Goal: Information Seeking & Learning: Learn about a topic

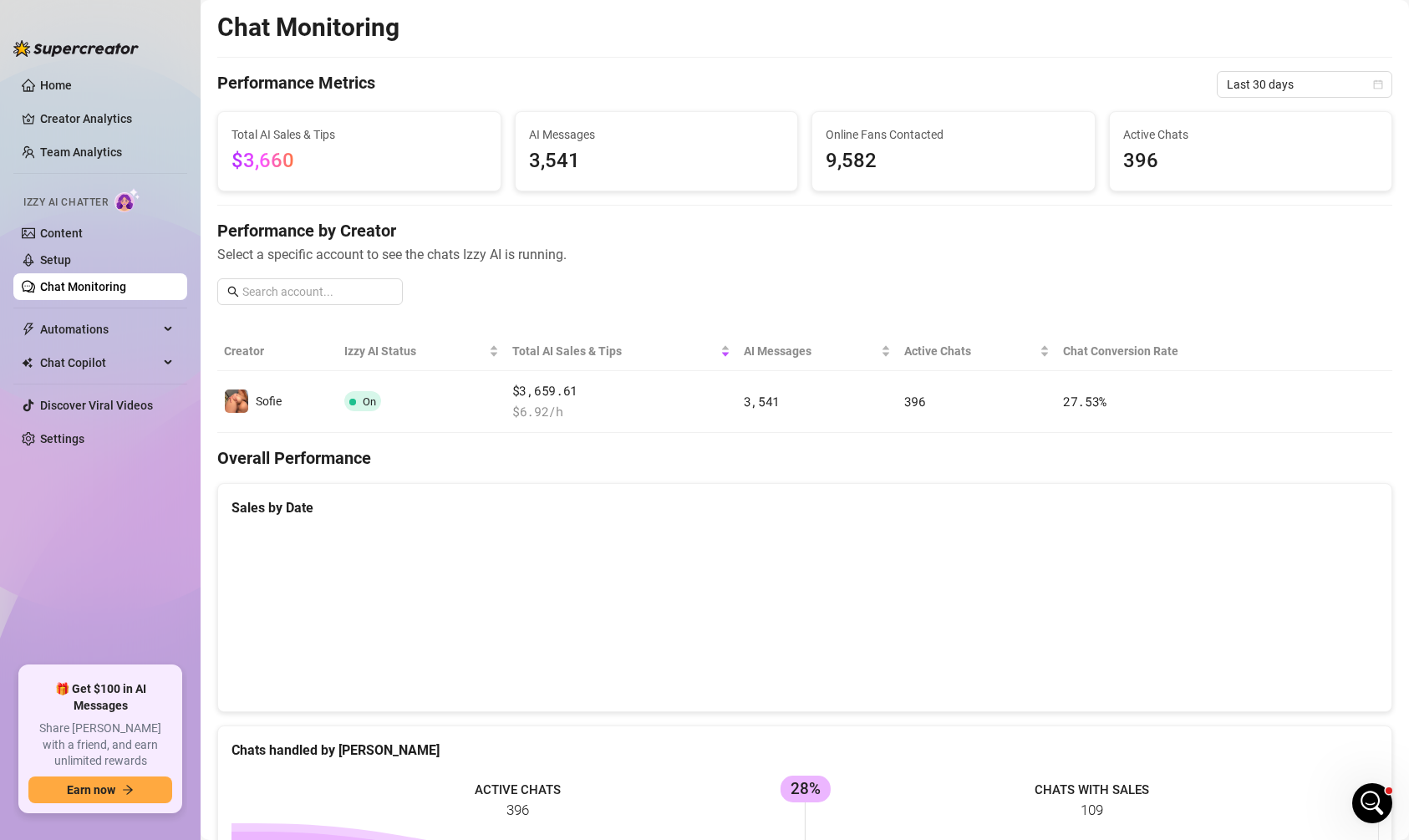
scroll to position [1226, 0]
click at [1314, 81] on span "Last 30 days" at bounding box center [1305, 84] width 156 height 25
click at [1268, 183] on div "Last 30 days" at bounding box center [1304, 171] width 169 height 27
click at [1274, 86] on span "Last 30 days" at bounding box center [1305, 84] width 156 height 25
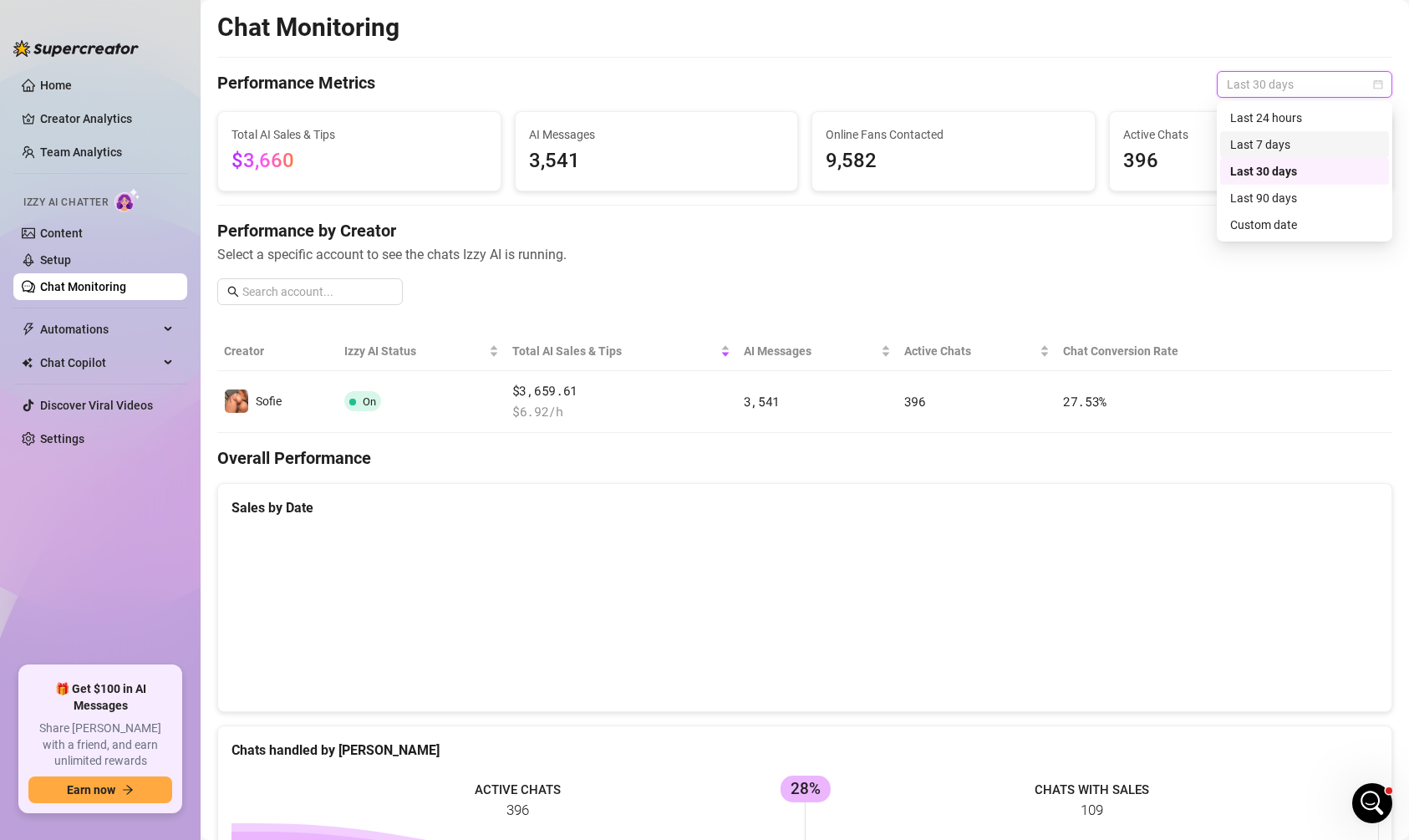
click at [1247, 139] on div "Last 7 days" at bounding box center [1305, 144] width 149 height 18
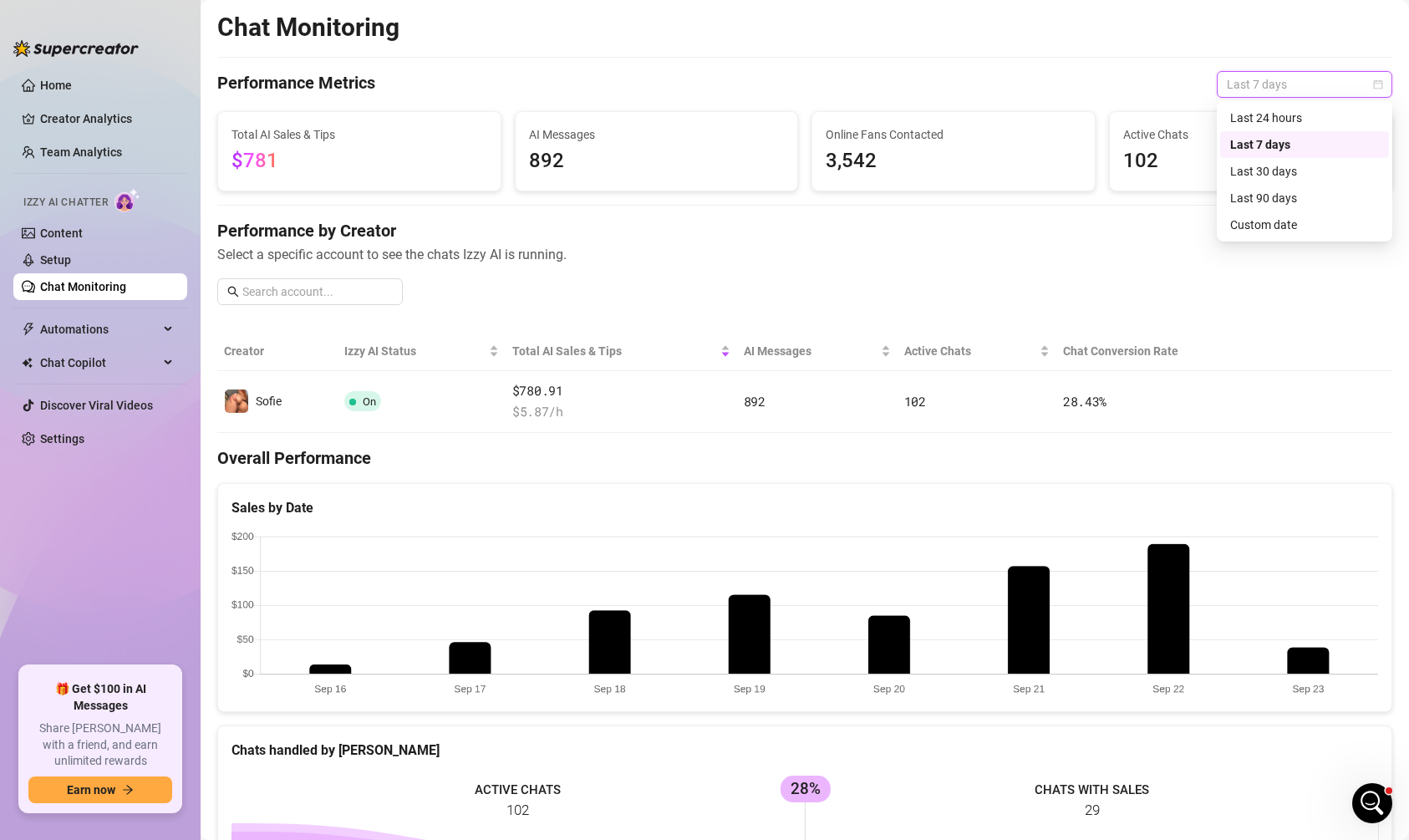
click at [1257, 74] on span "Last 7 days" at bounding box center [1305, 84] width 156 height 25
click at [1244, 174] on div "Last 30 days" at bounding box center [1305, 171] width 149 height 18
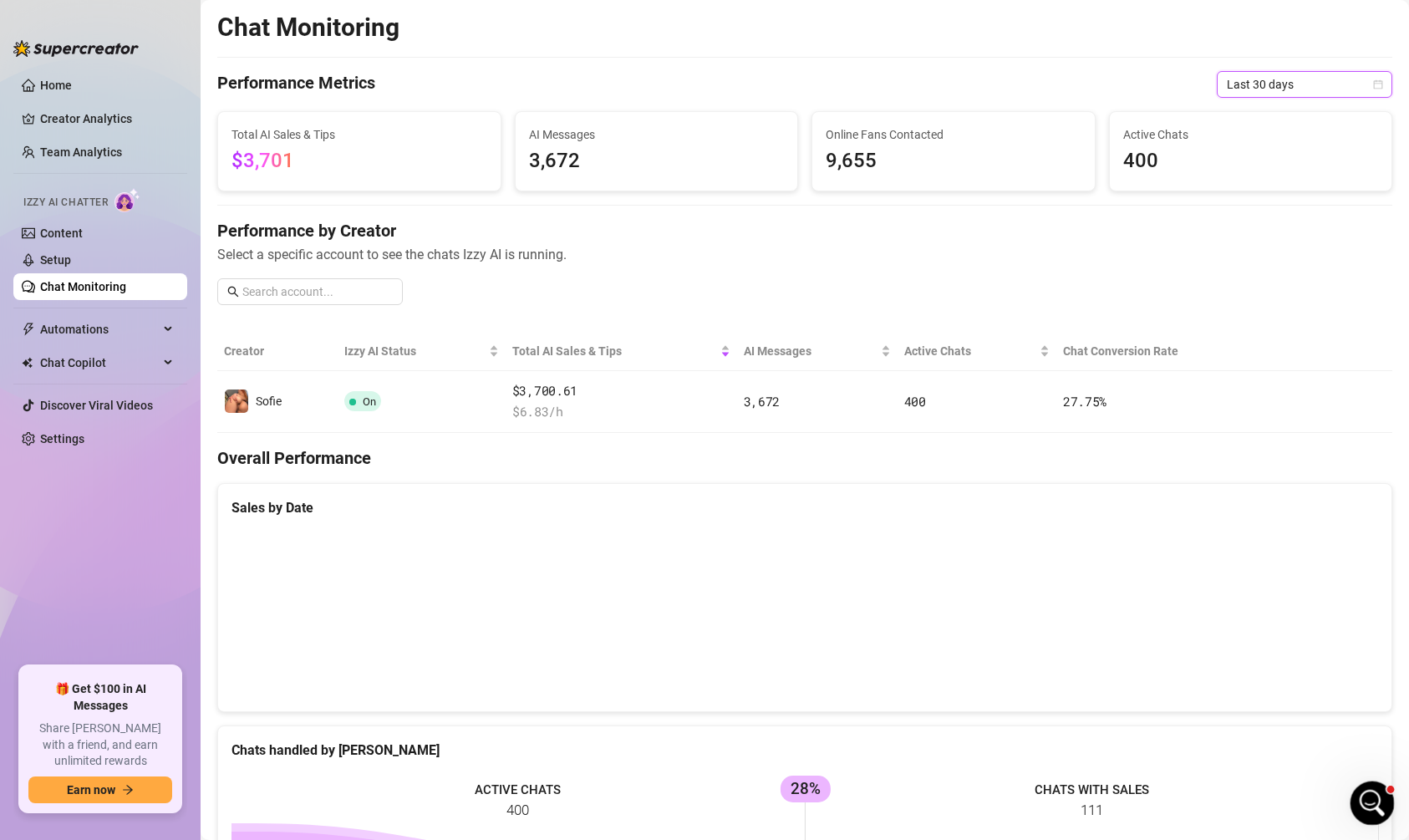
click at [1363, 794] on icon "Open Intercom Messenger" at bounding box center [1371, 801] width 28 height 28
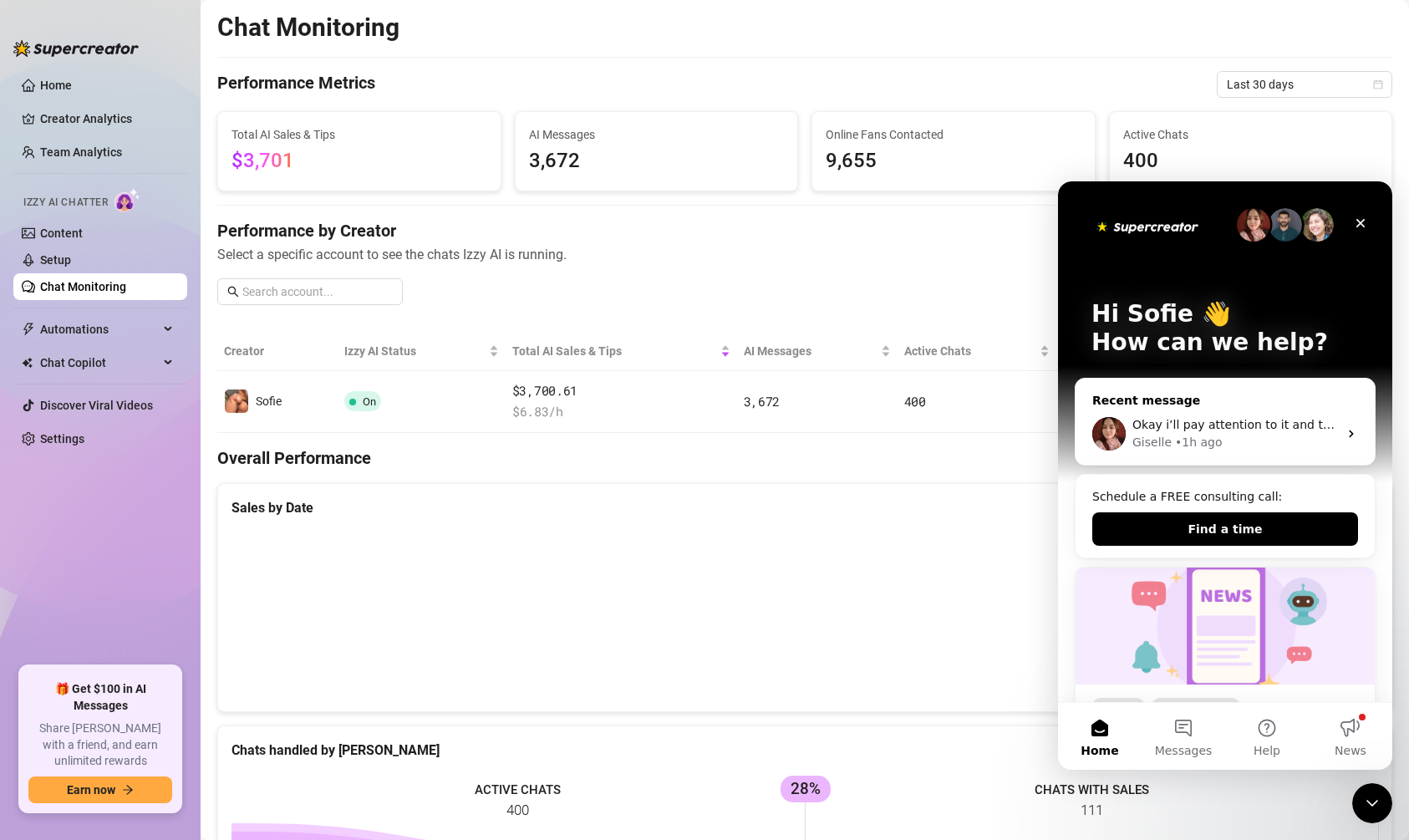
click at [1280, 438] on div "Giselle • 1h ago" at bounding box center [1235, 443] width 205 height 17
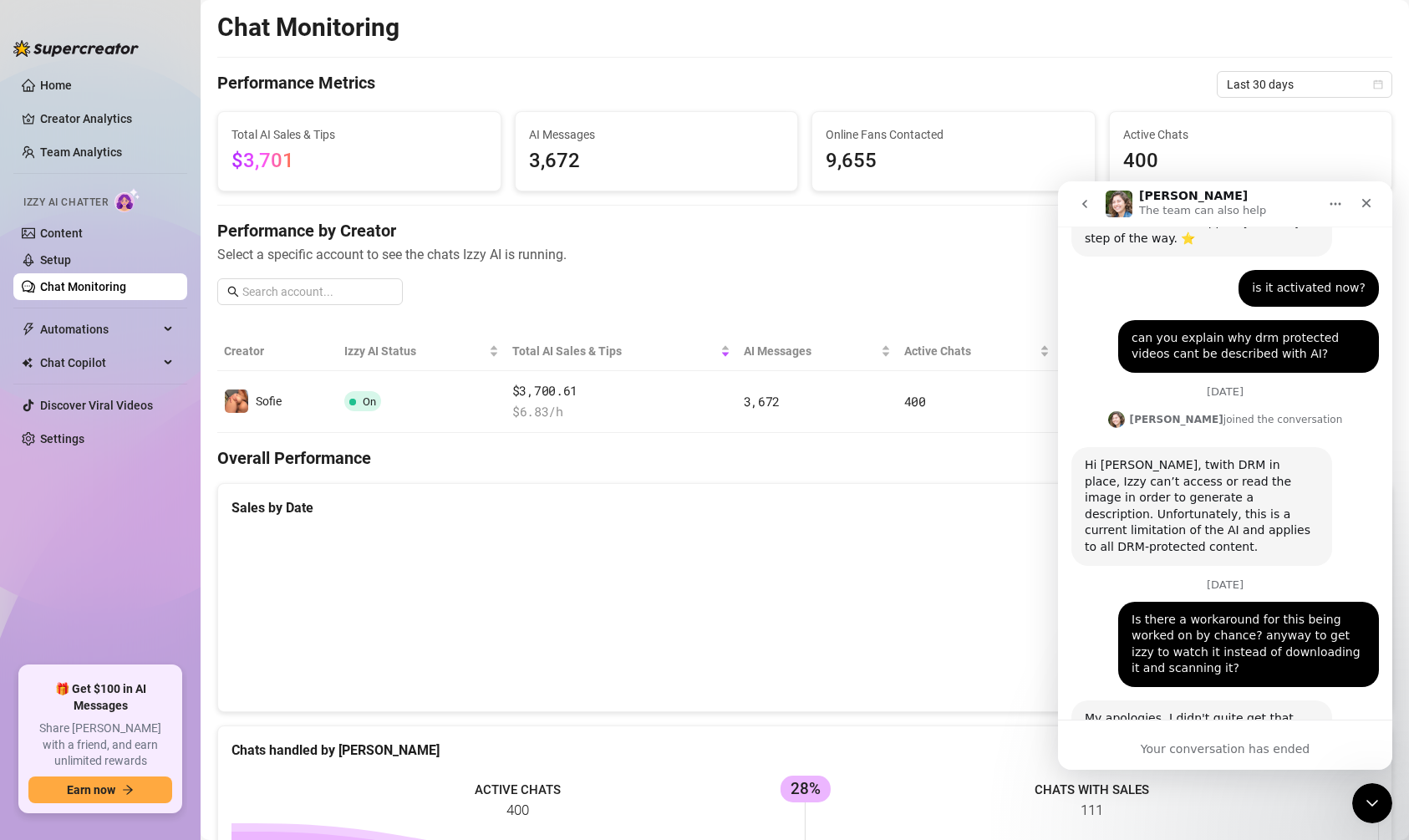
scroll to position [775, 0]
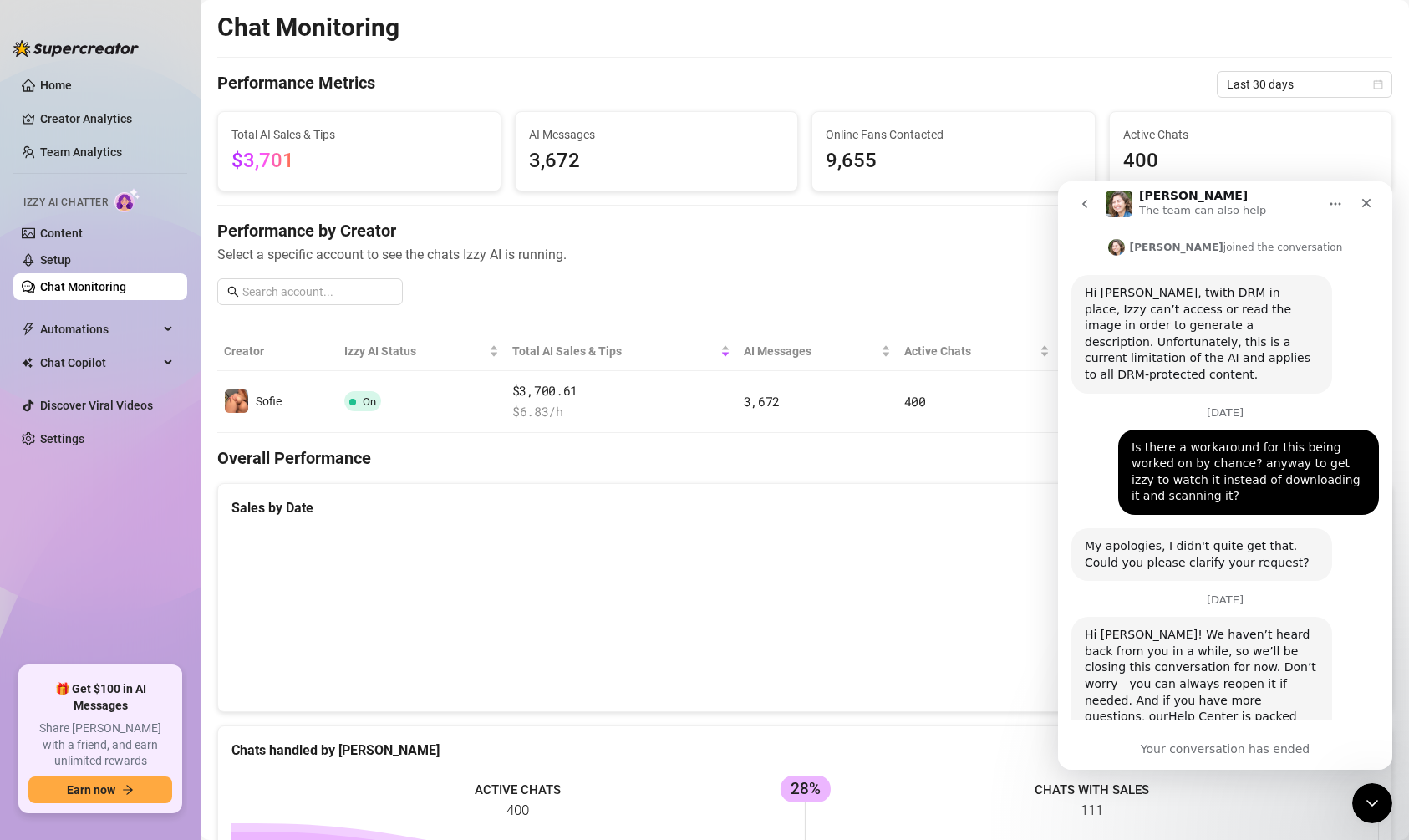
drag, startPoint x: 1084, startPoint y: 192, endPoint x: 1710, endPoint y: 1010, distance: 1030.0
click at [1084, 192] on button "go back" at bounding box center [1085, 204] width 32 height 32
click at [1361, 205] on icon "Close" at bounding box center [1366, 203] width 13 height 13
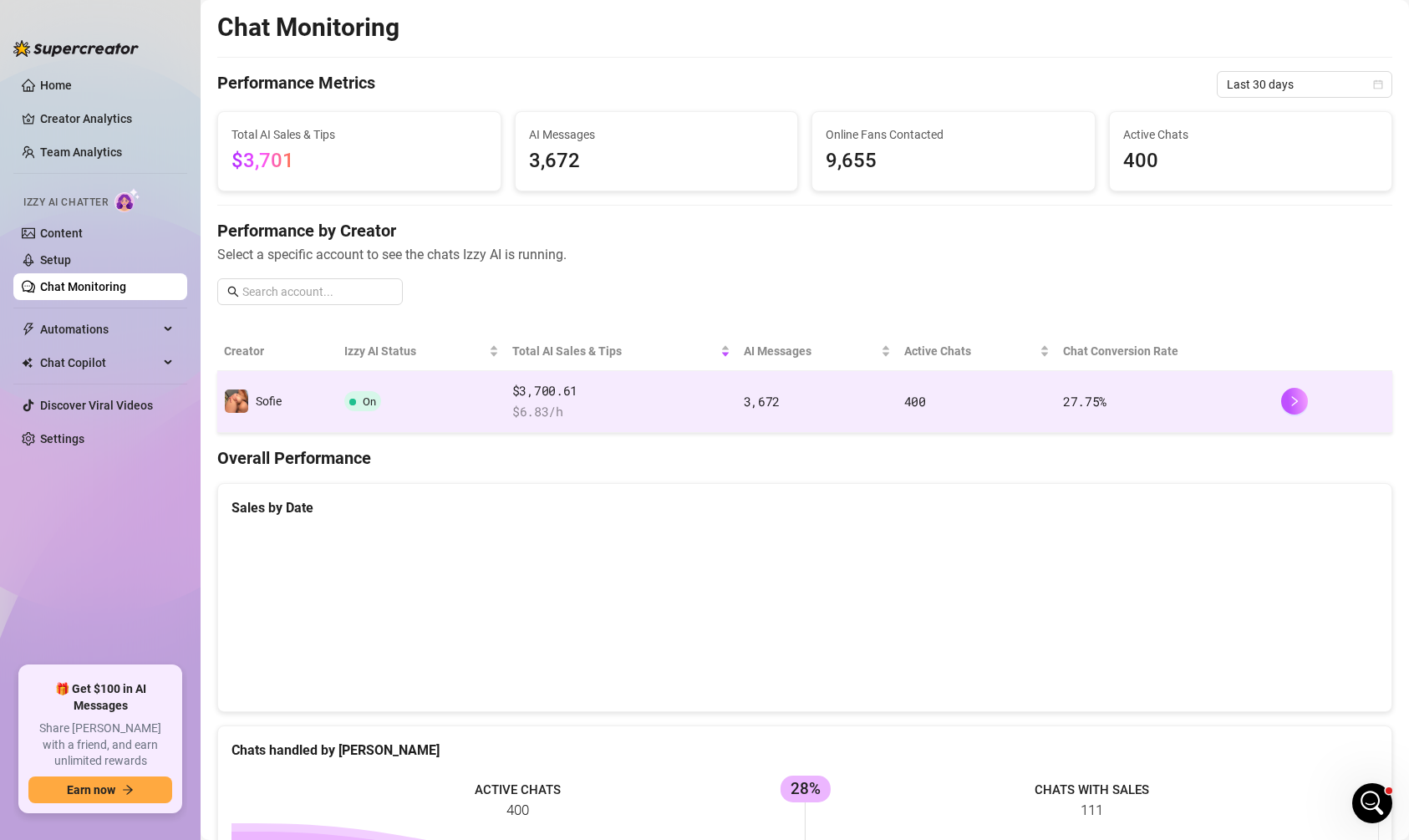
click at [301, 379] on td "Sofie" at bounding box center [277, 402] width 120 height 61
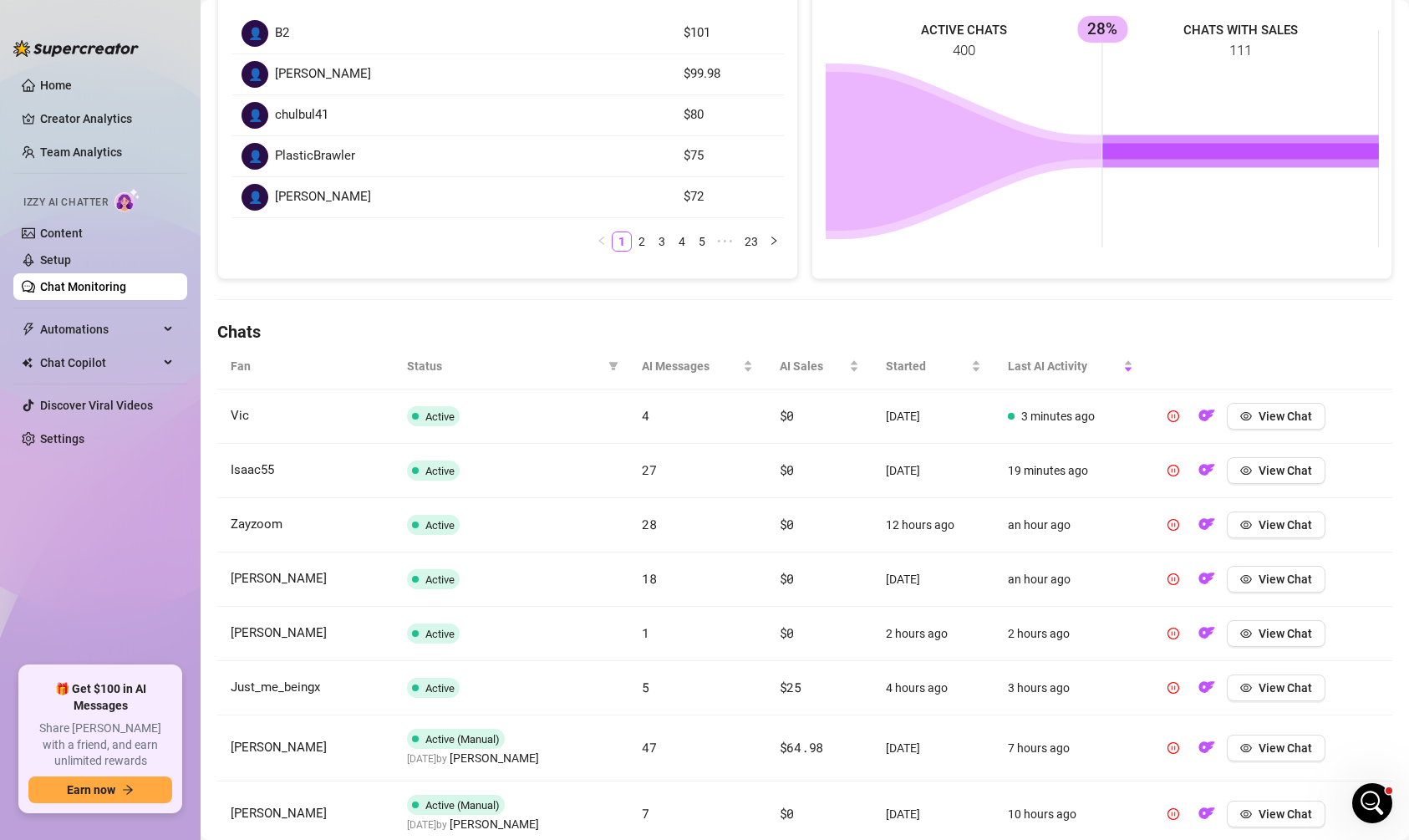
scroll to position [293, 0]
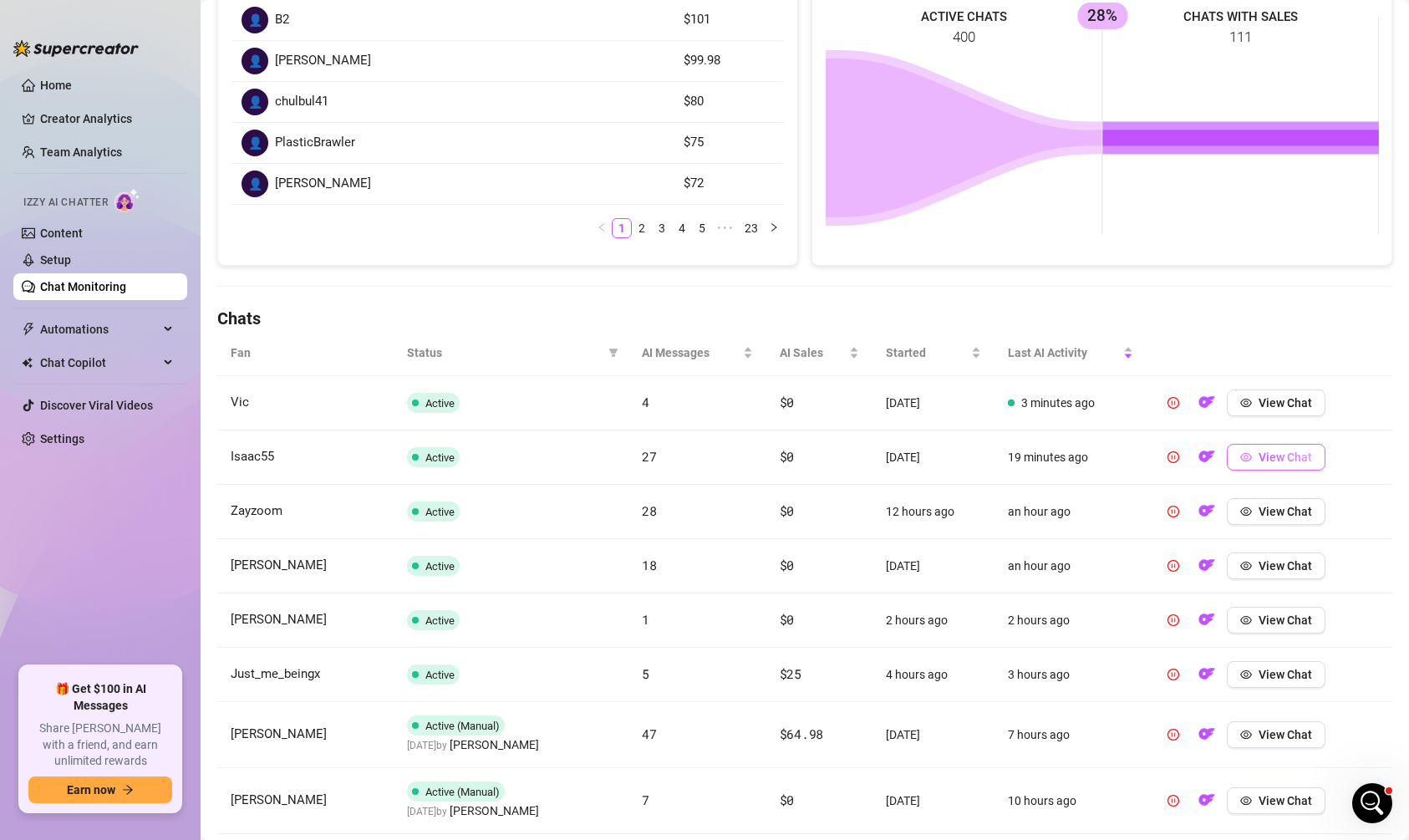
click at [1249, 451] on icon "eye" at bounding box center [1246, 457] width 12 height 12
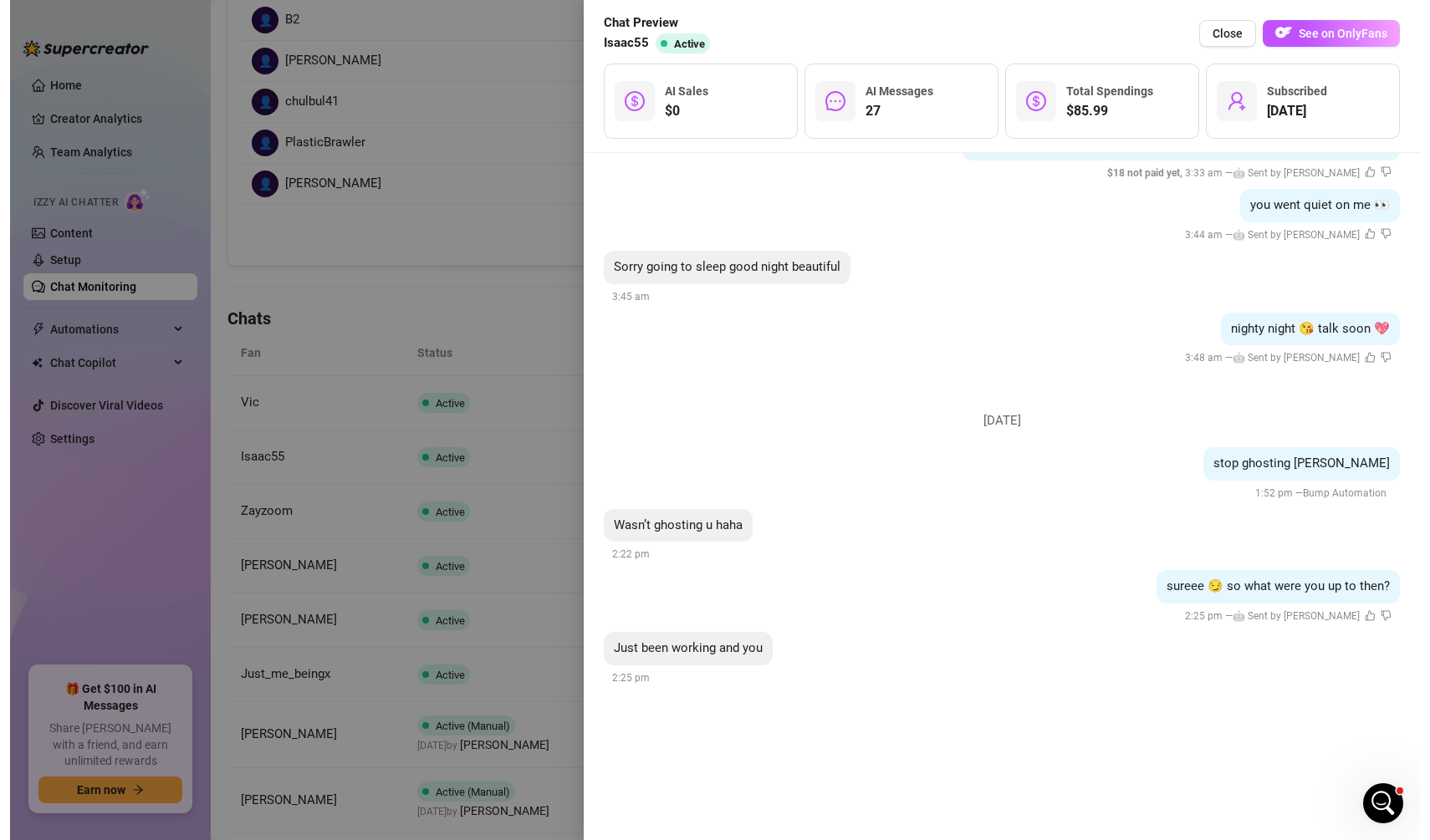
scroll to position [4974, 0]
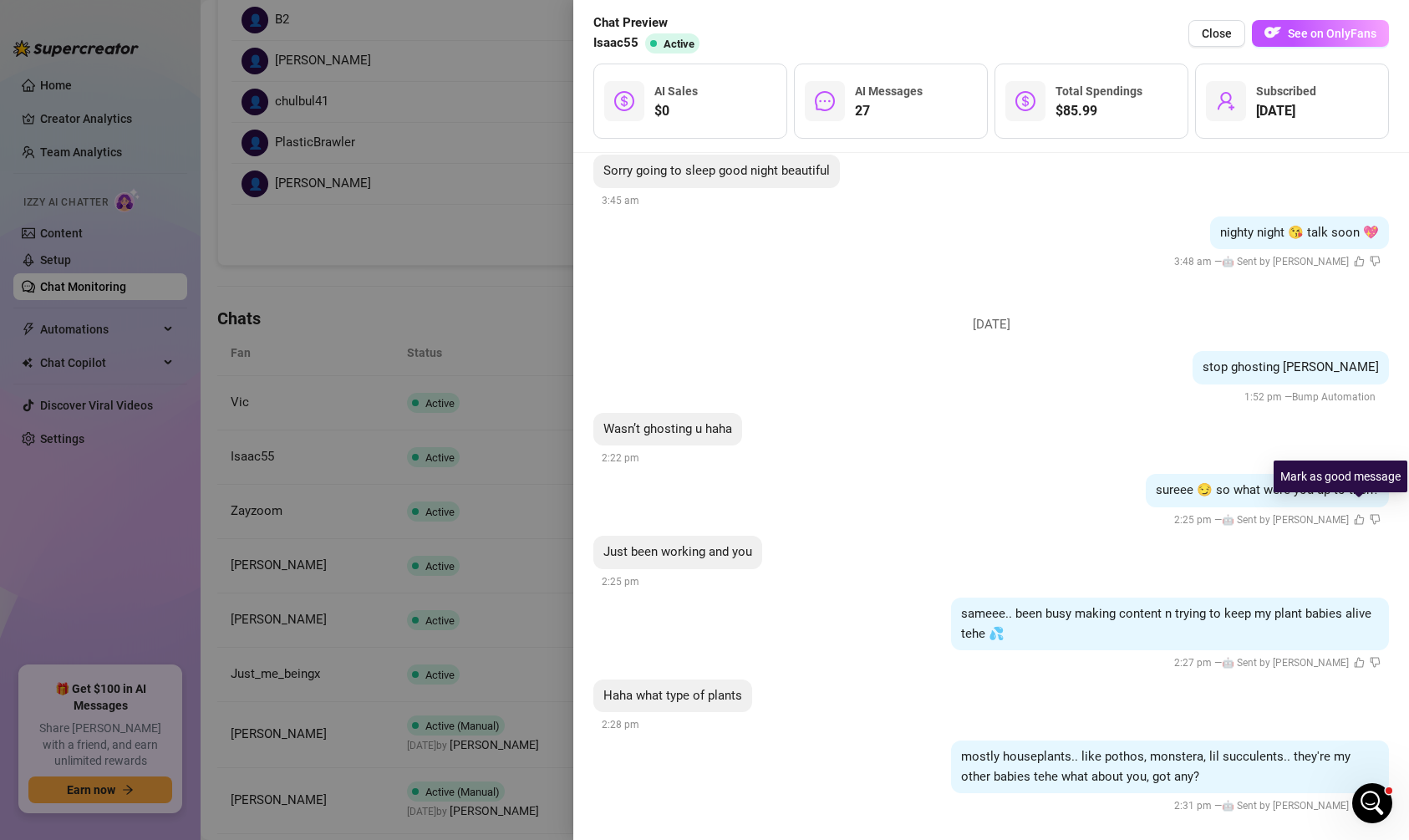
click at [1354, 514] on icon "like" at bounding box center [1360, 520] width 11 height 11
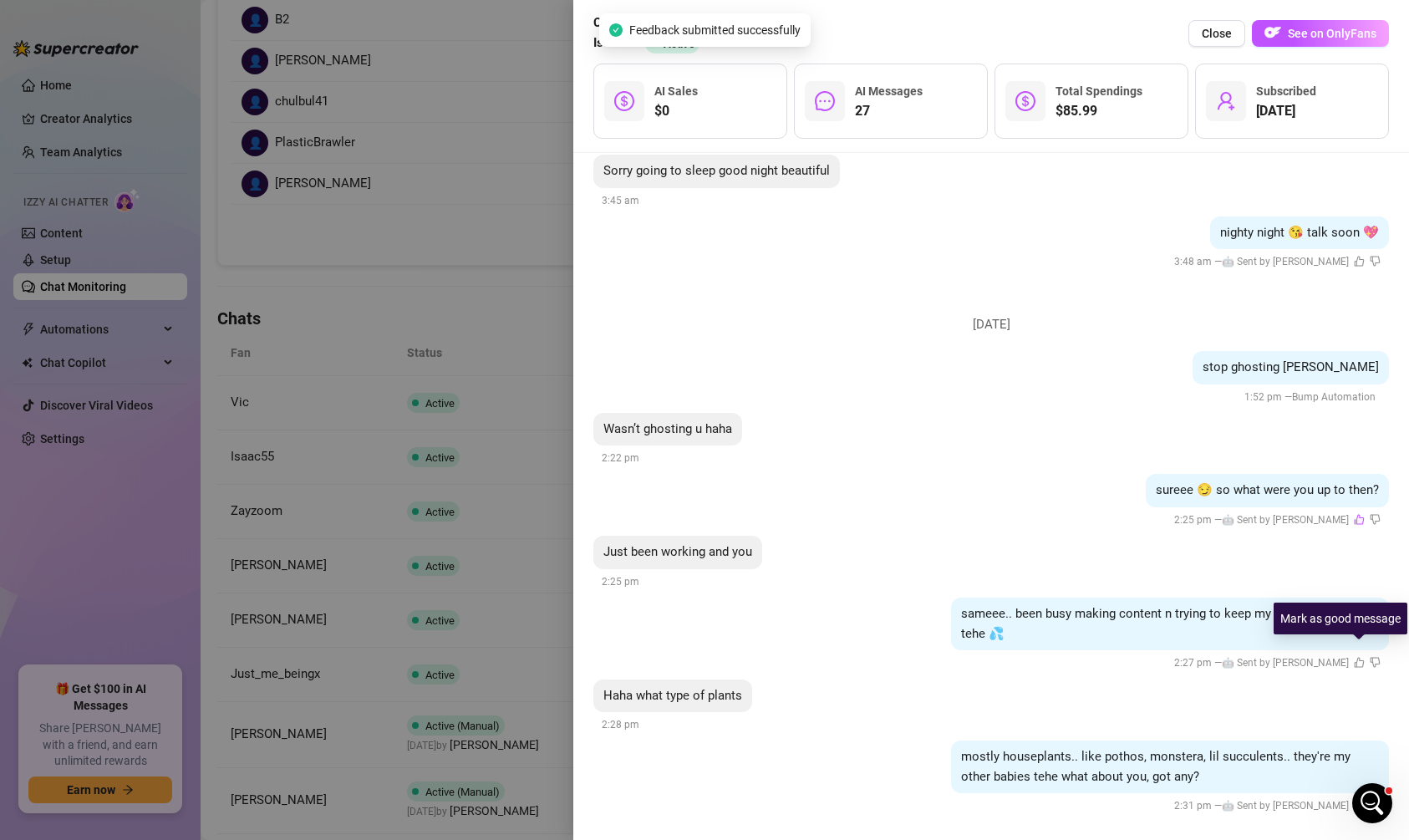
click at [1358, 657] on icon "like" at bounding box center [1360, 662] width 11 height 11
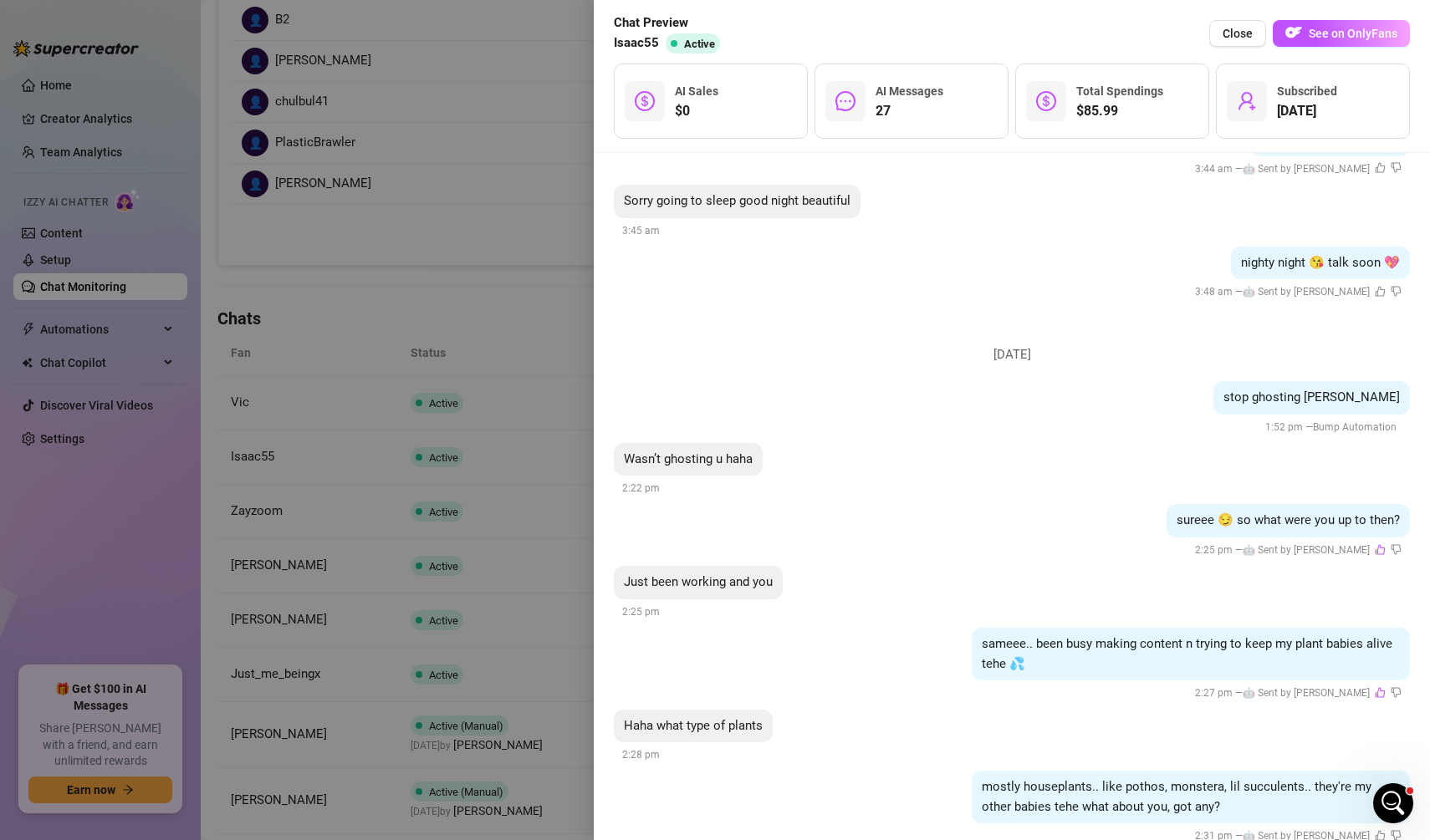
scroll to position [4940, 0]
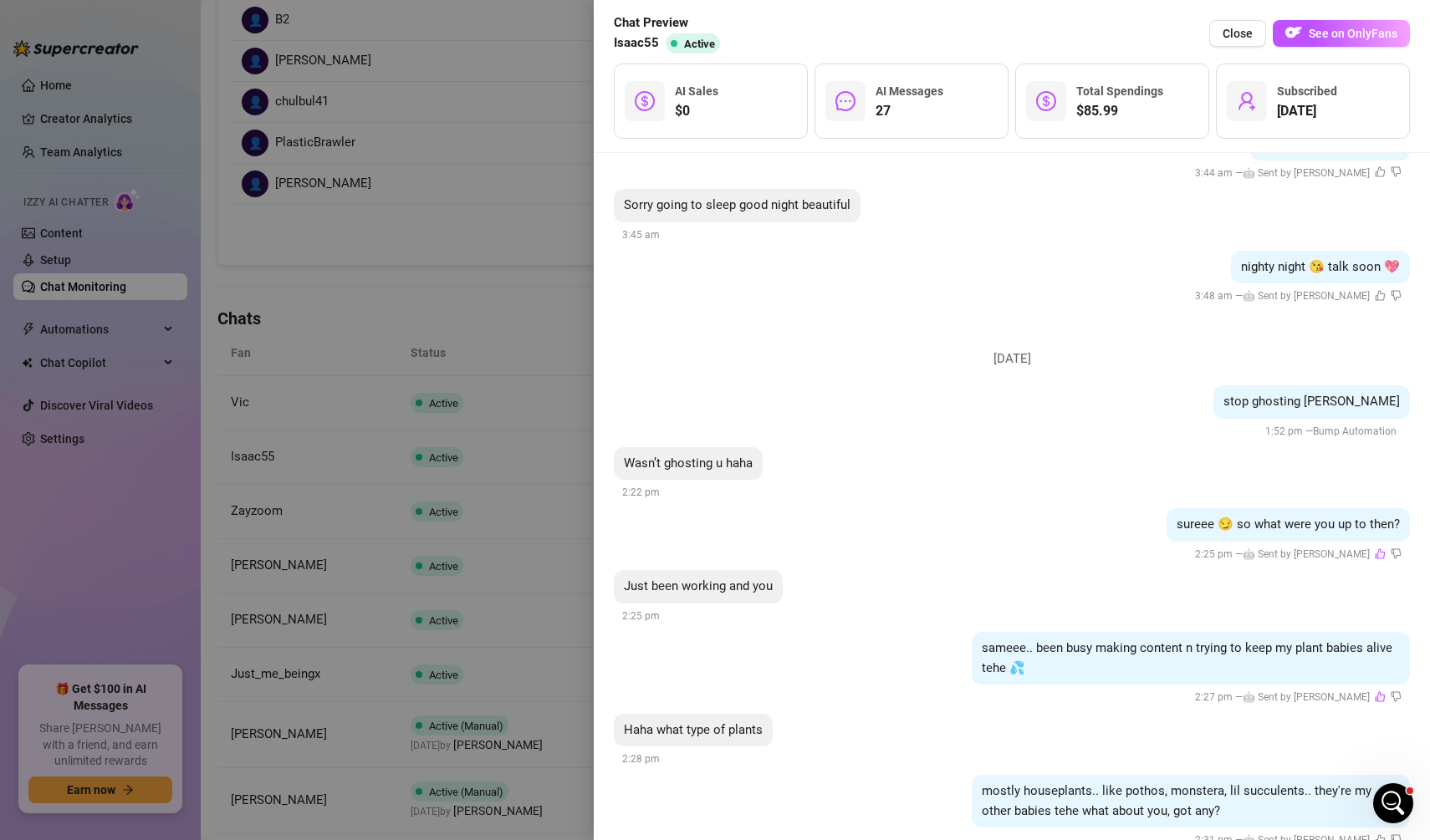
click at [1377, 833] on span at bounding box center [1380, 839] width 11 height 12
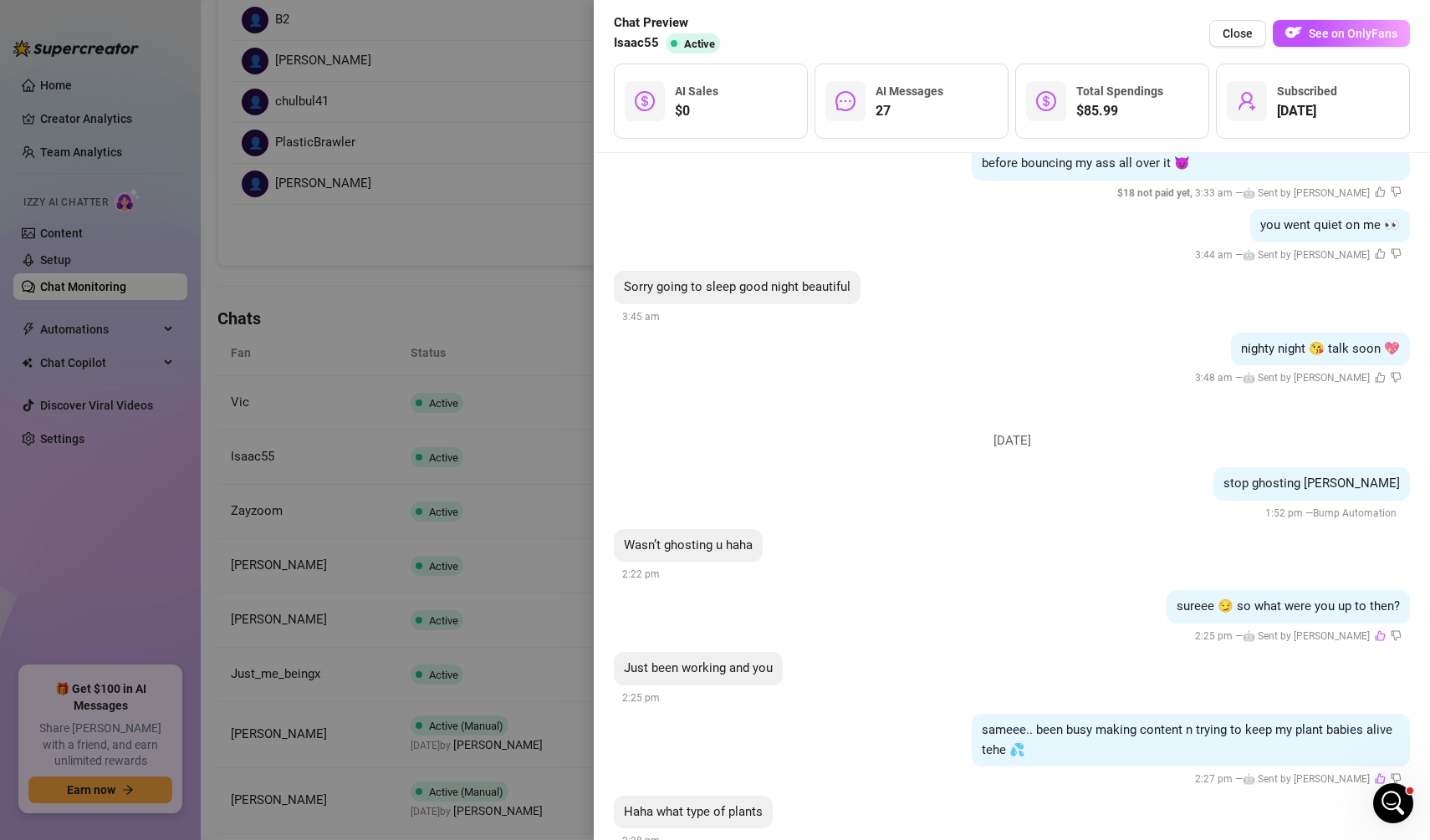
scroll to position [4839, 0]
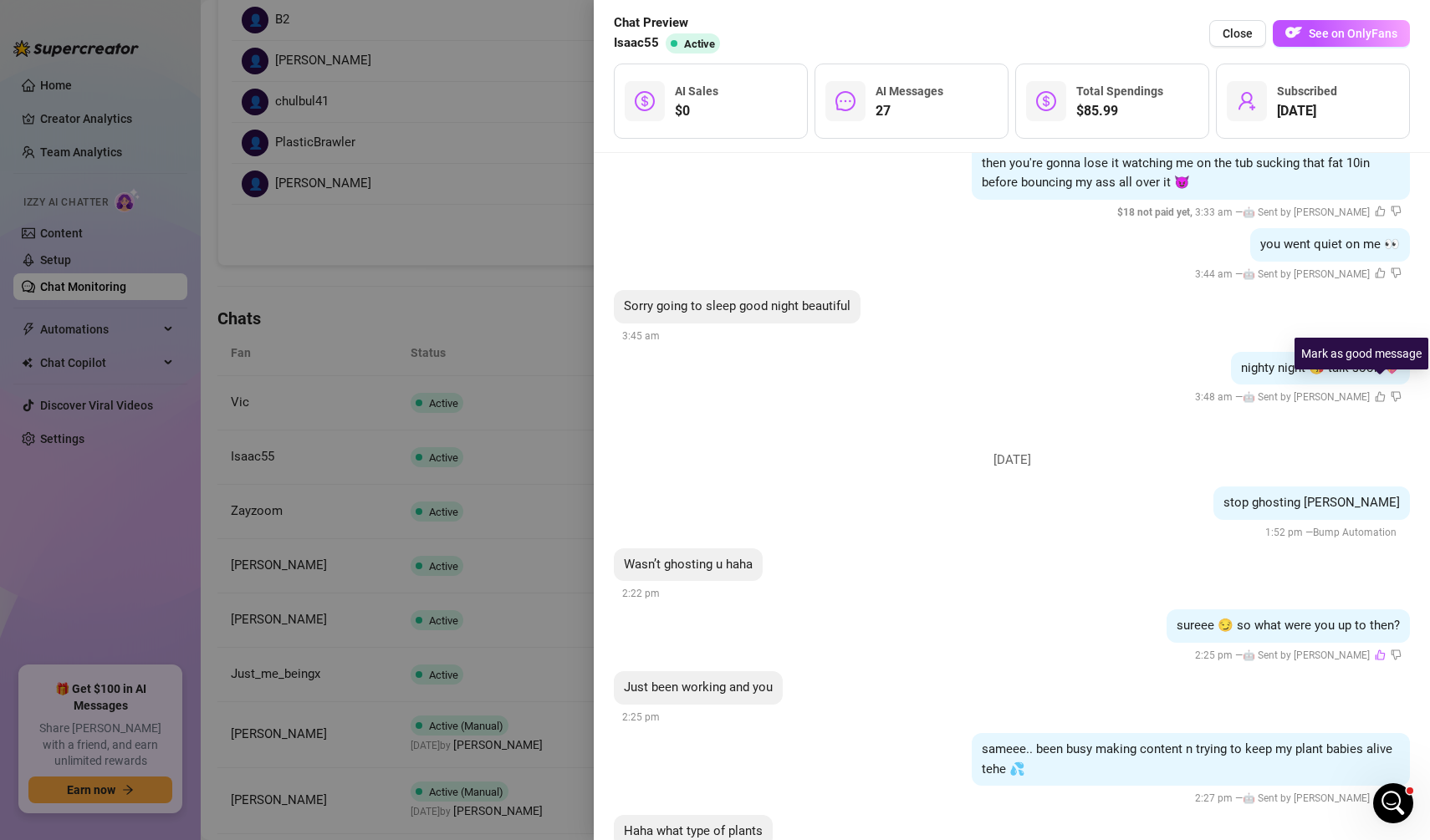
click at [1381, 391] on icon "like" at bounding box center [1380, 397] width 11 height 11
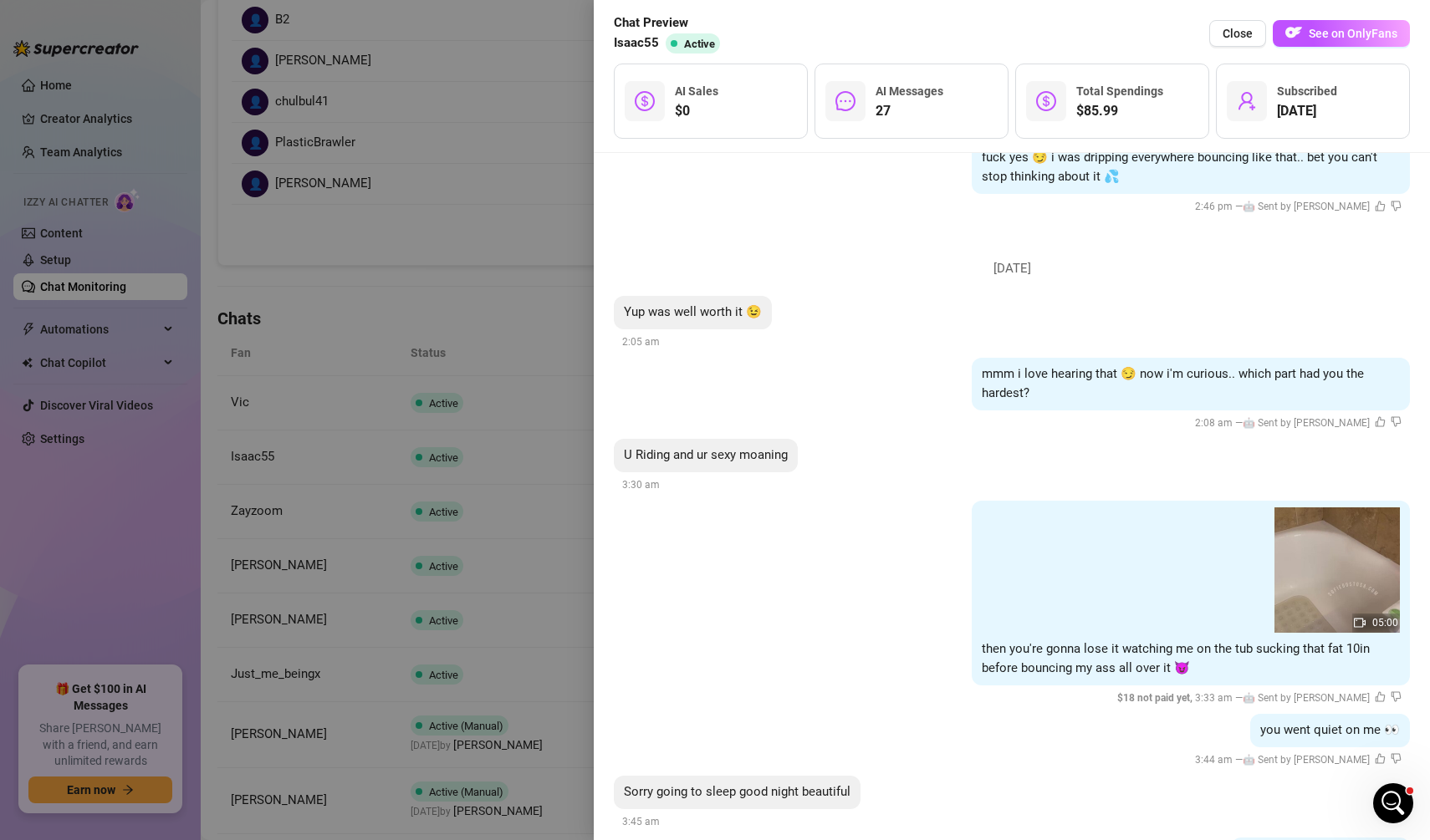
scroll to position [4974, 0]
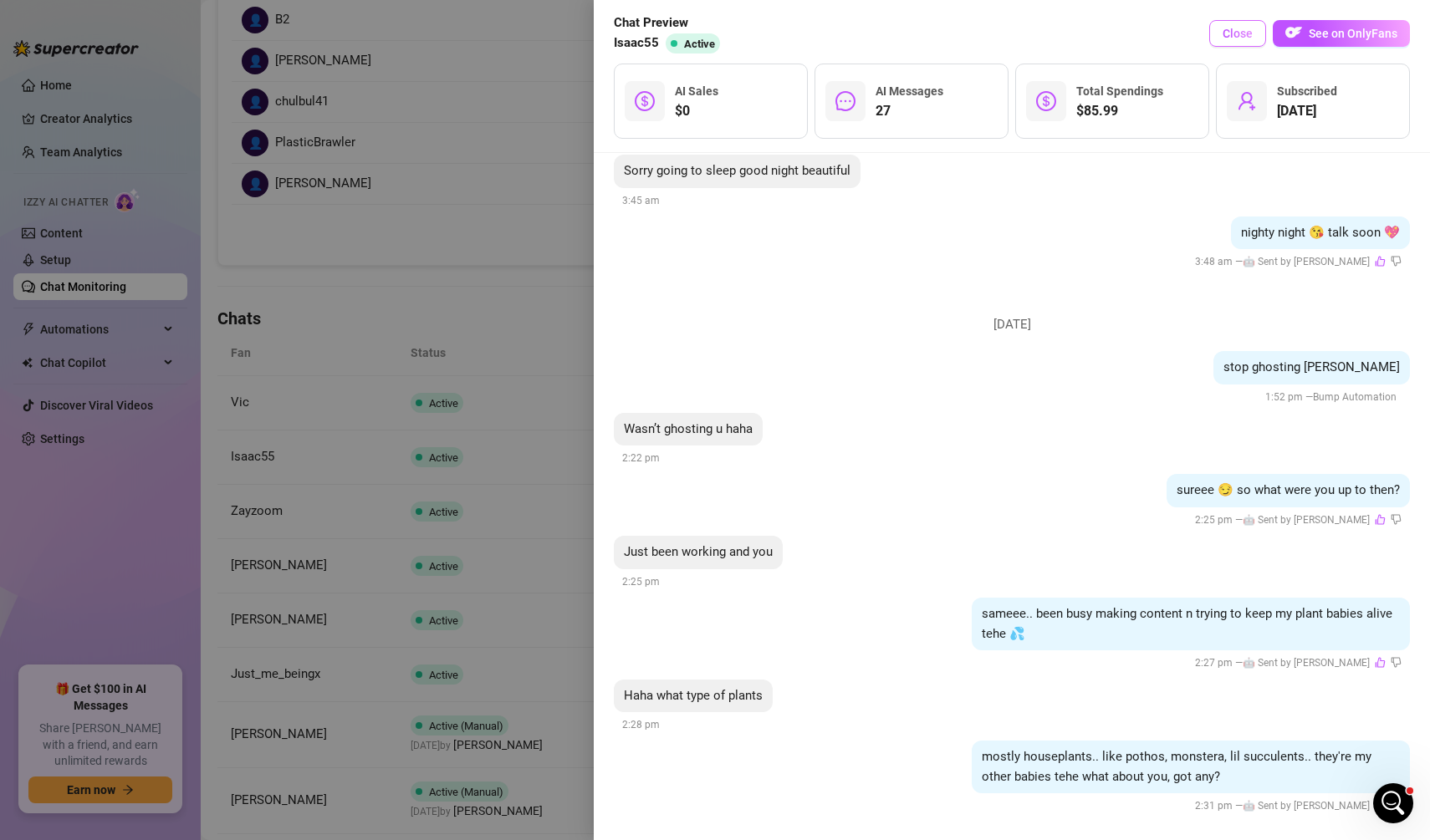
click at [1242, 37] on span "Close" at bounding box center [1237, 33] width 30 height 13
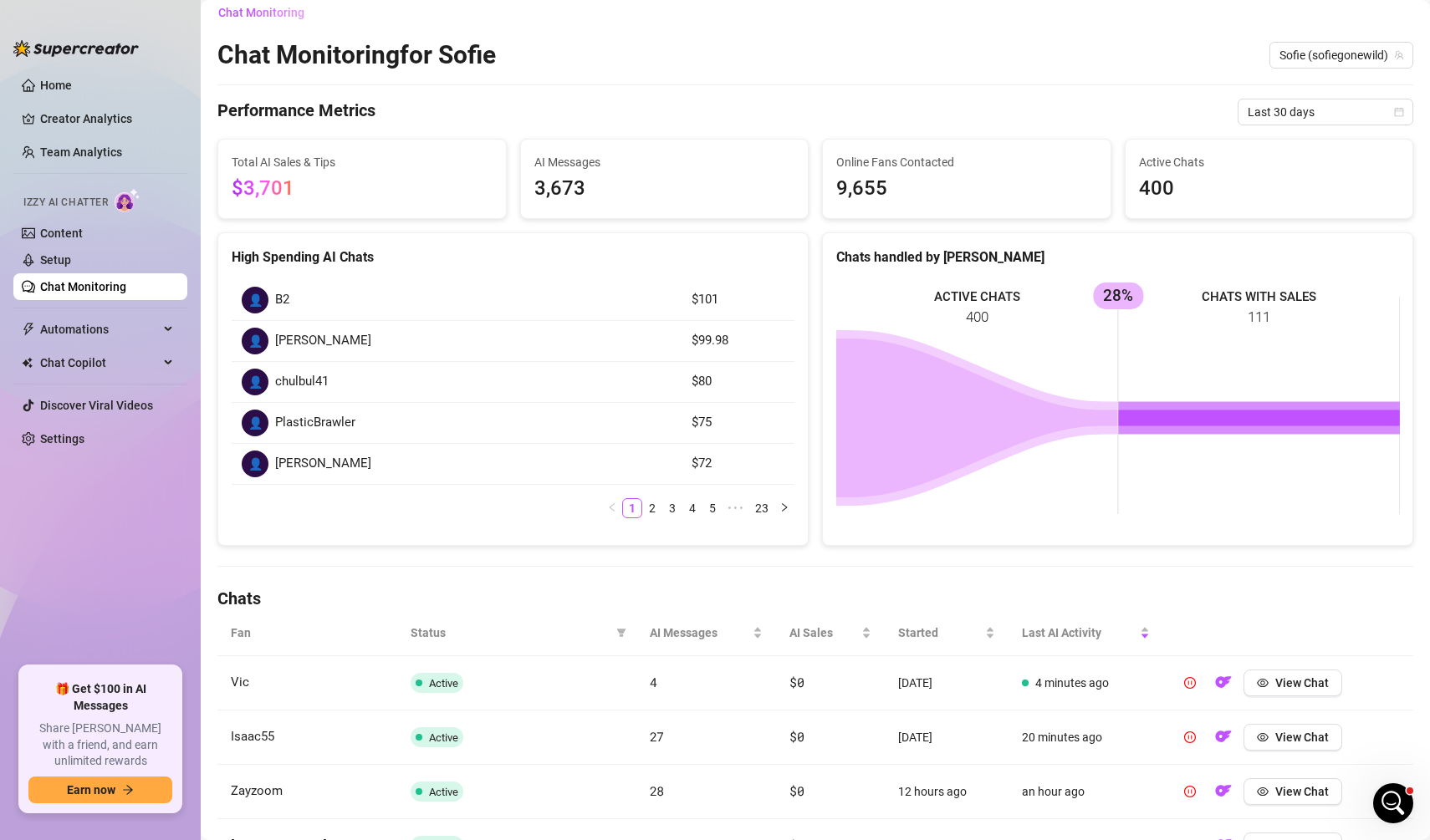
scroll to position [0, 0]
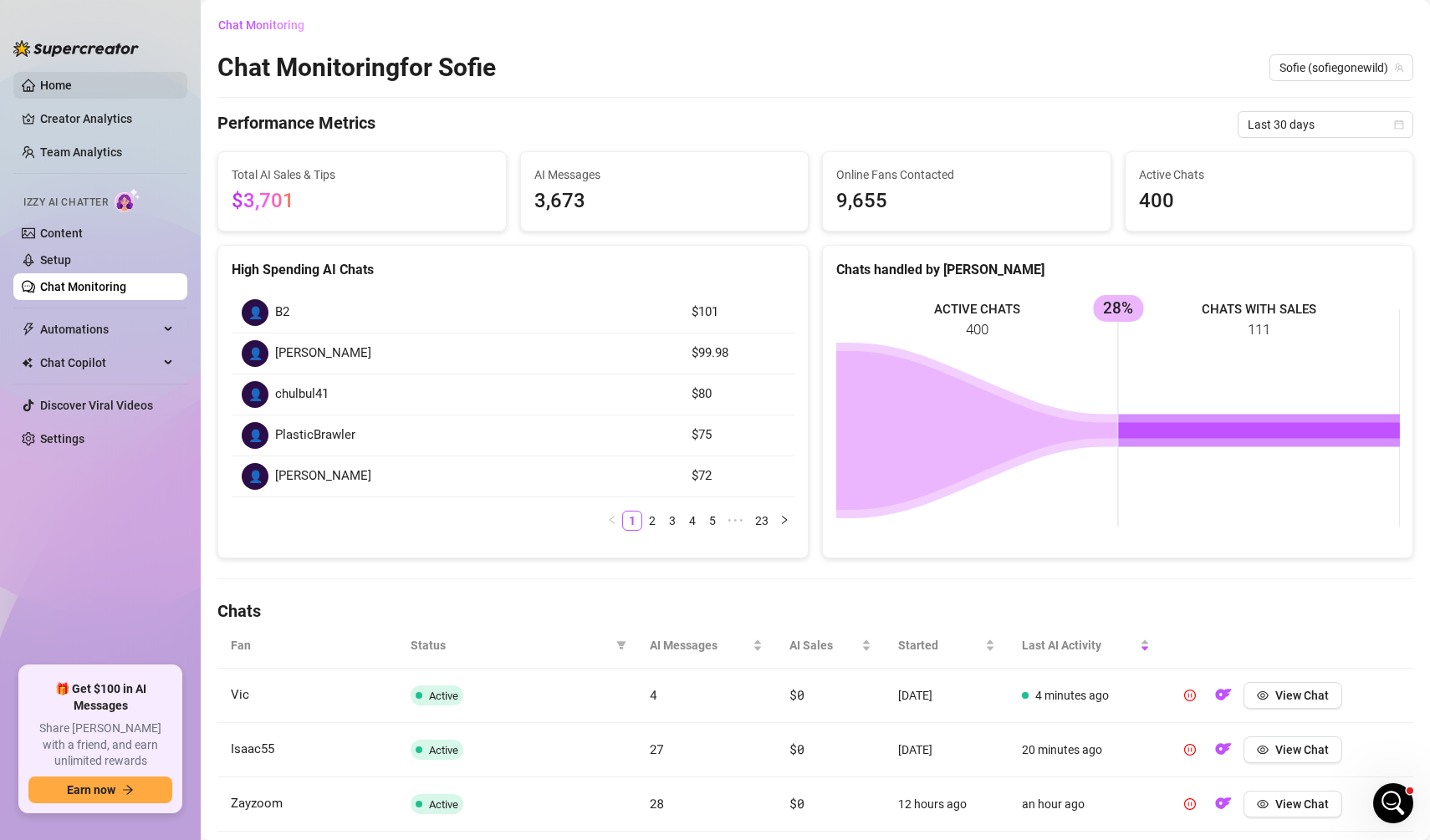
click at [72, 79] on link "Home" at bounding box center [55, 85] width 32 height 13
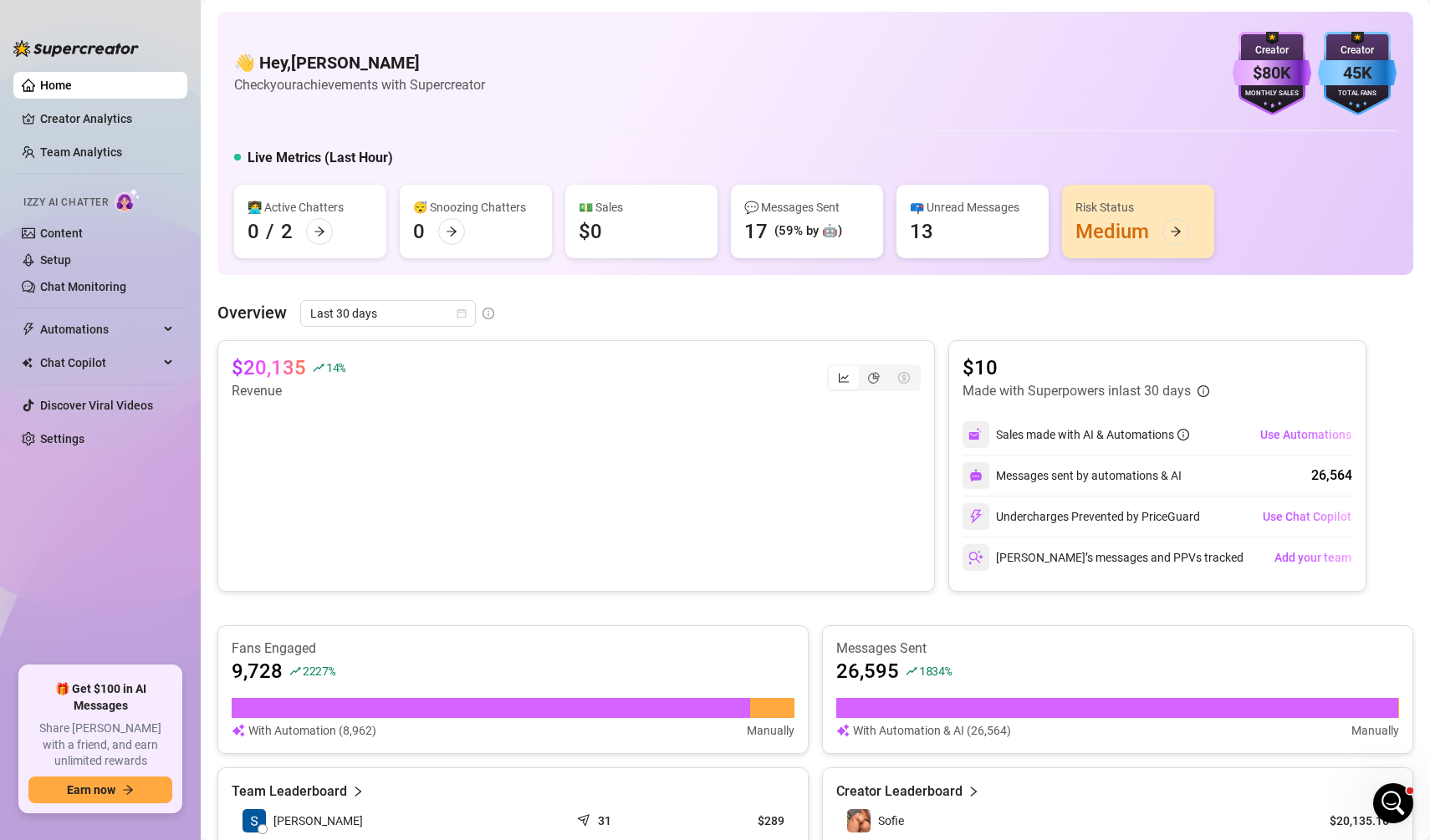
click at [1140, 209] on div "Risk Status" at bounding box center [1137, 207] width 126 height 18
click at [1140, 226] on div "Risk Status Medium" at bounding box center [1138, 221] width 152 height 74
click at [1176, 234] on icon "arrow-right" at bounding box center [1175, 232] width 12 height 12
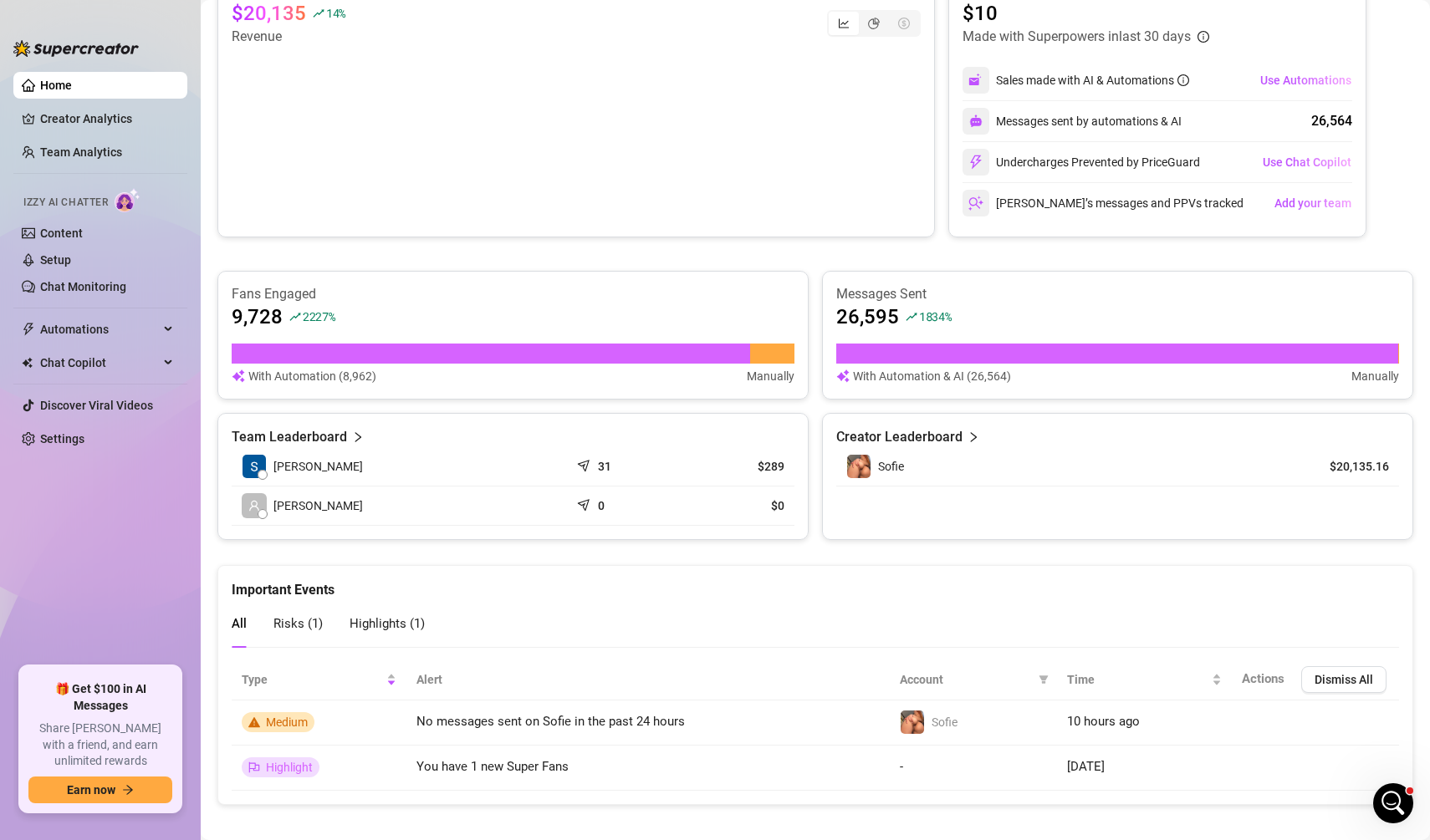
scroll to position [363, 0]
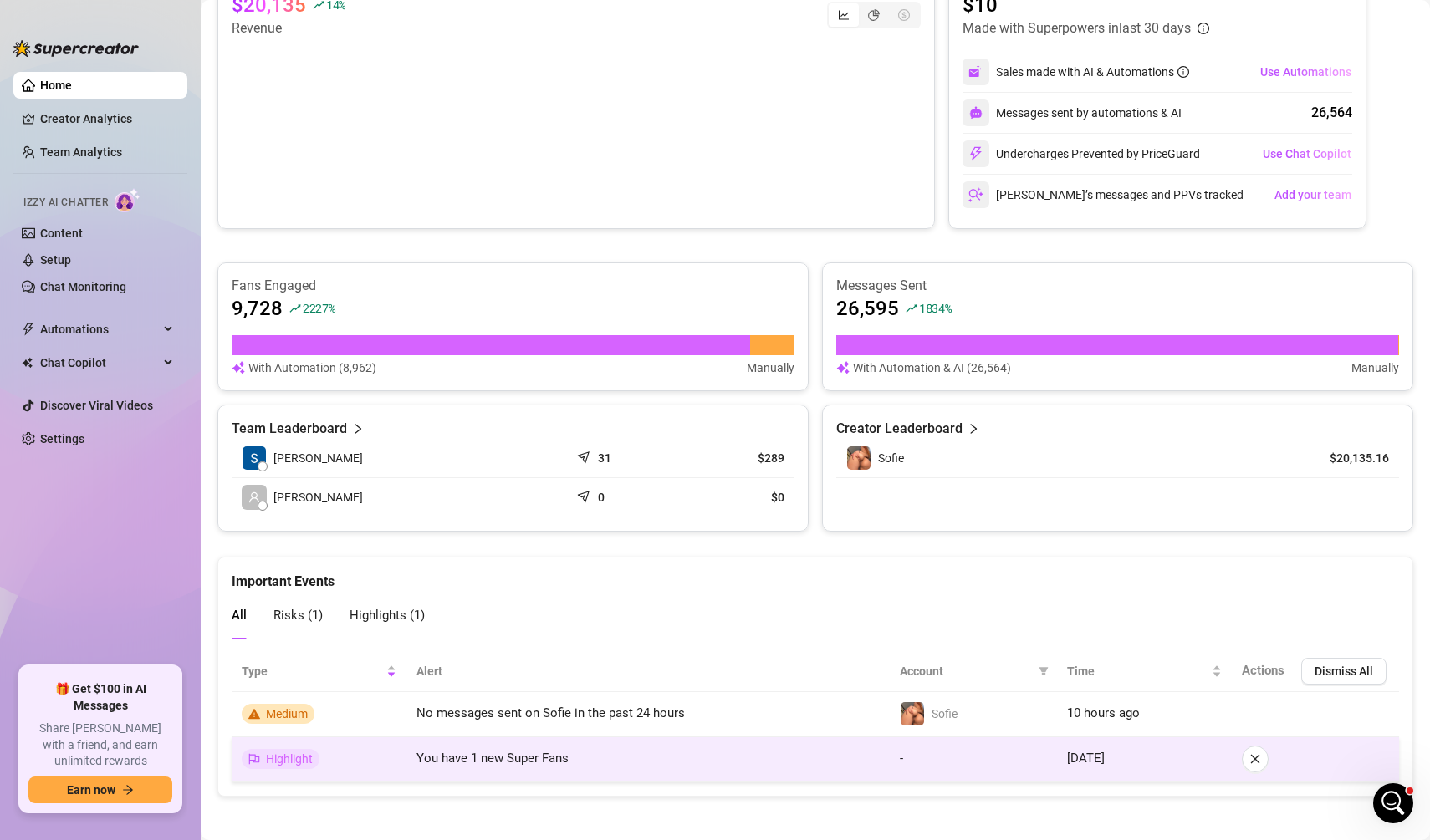
click at [465, 751] on span "You have 1 new Super Fans" at bounding box center [493, 758] width 152 height 15
click at [326, 764] on td "Highlight" at bounding box center [319, 759] width 175 height 45
click at [297, 749] on span "Highlight" at bounding box center [281, 759] width 78 height 20
click at [752, 740] on td "You have 1 new Super Fans" at bounding box center [647, 759] width 482 height 45
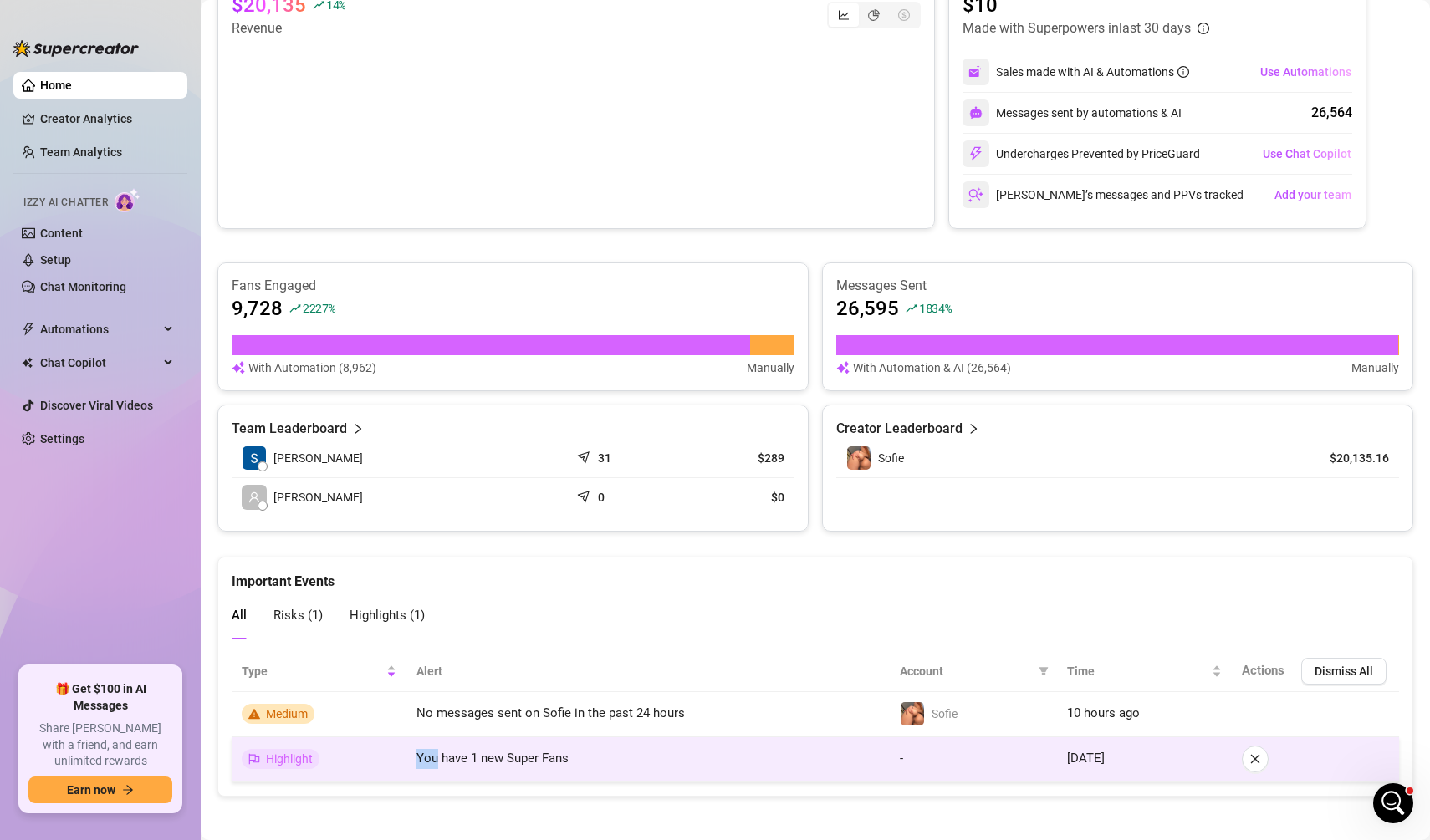
click at [752, 740] on td "You have 1 new Super Fans" at bounding box center [647, 759] width 482 height 45
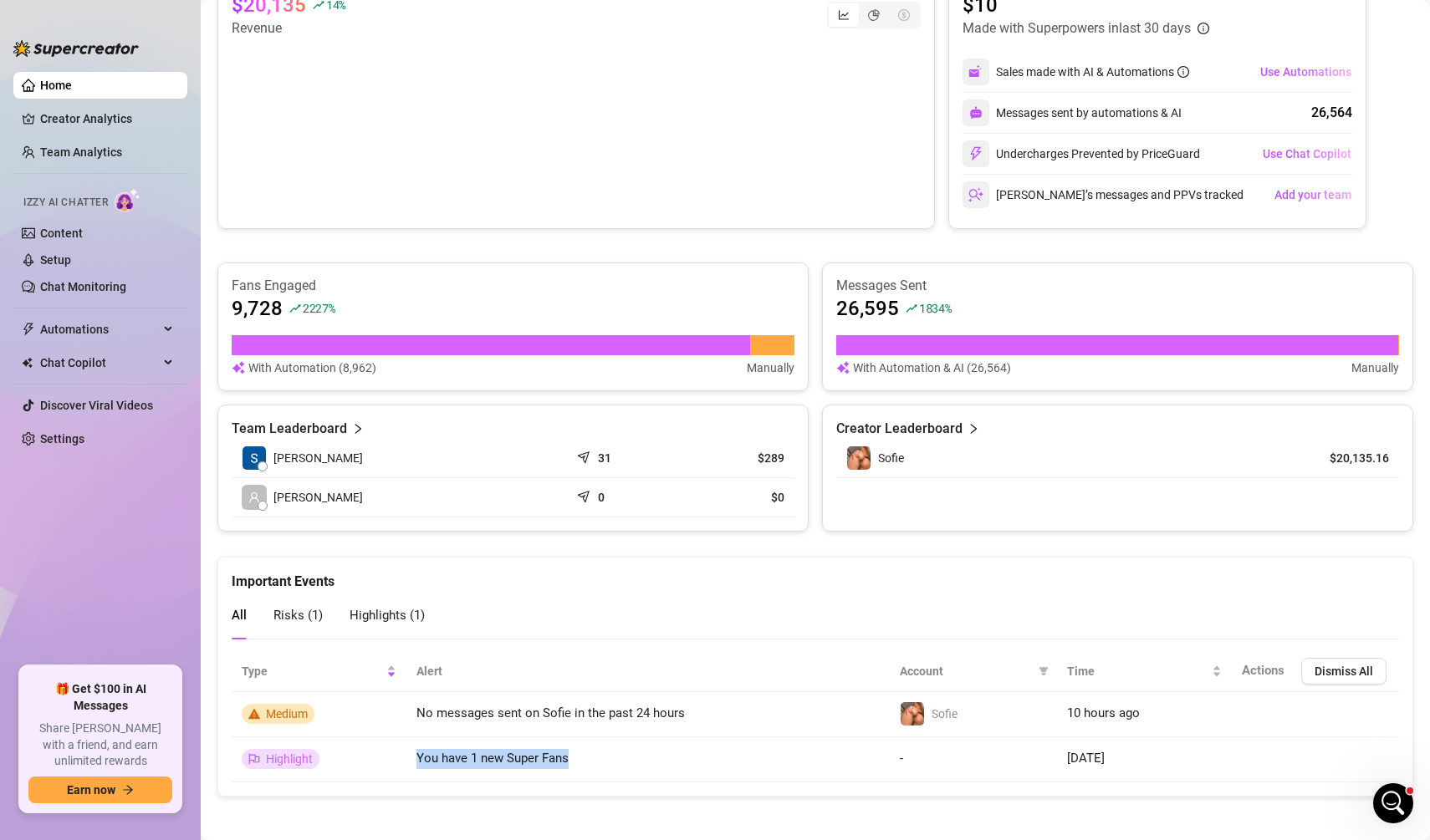
click at [276, 621] on div "Risks ( 1 )" at bounding box center [298, 615] width 49 height 48
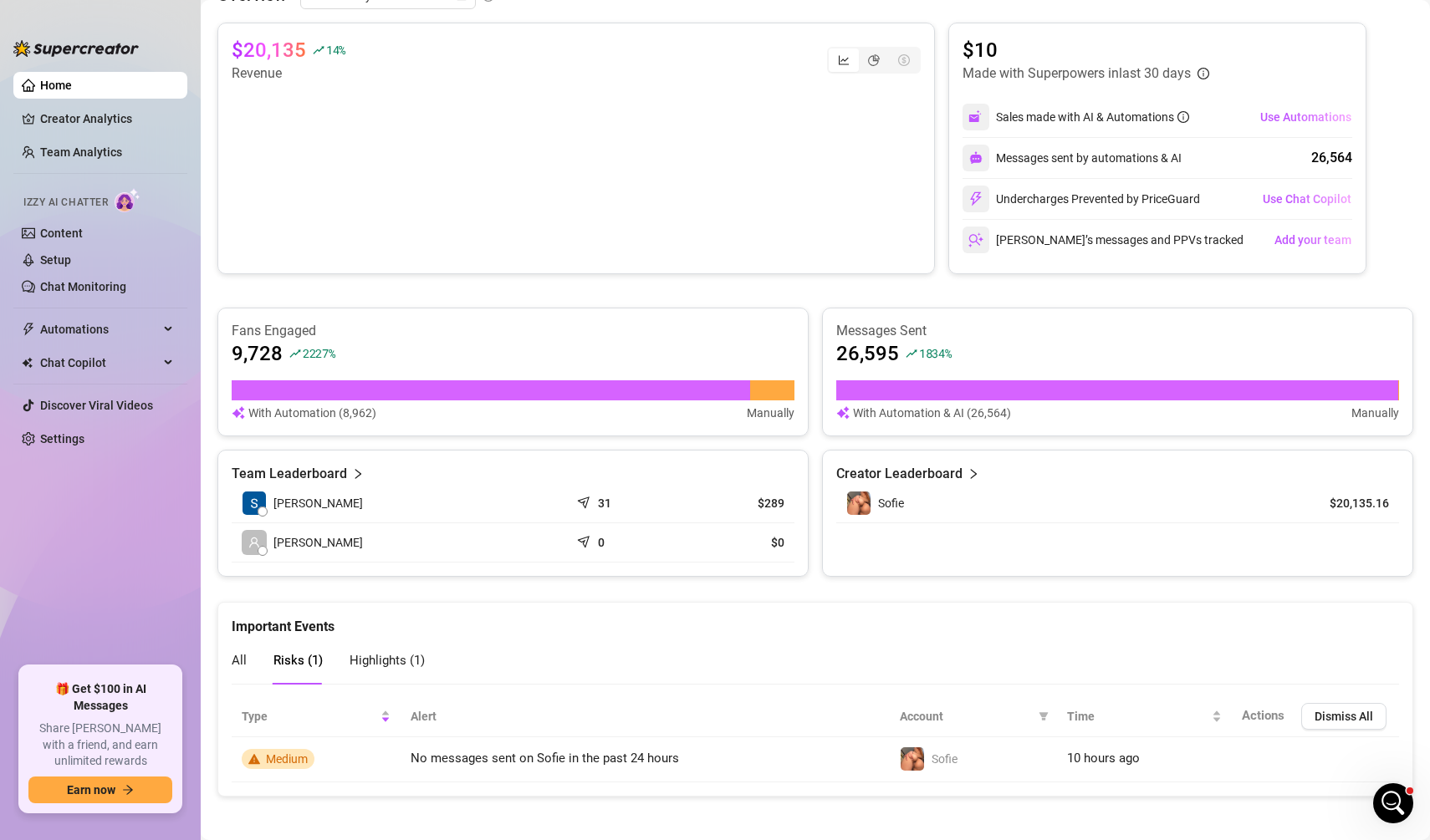
click at [413, 660] on span "Highlights ( 1 )" at bounding box center [386, 660] width 75 height 15
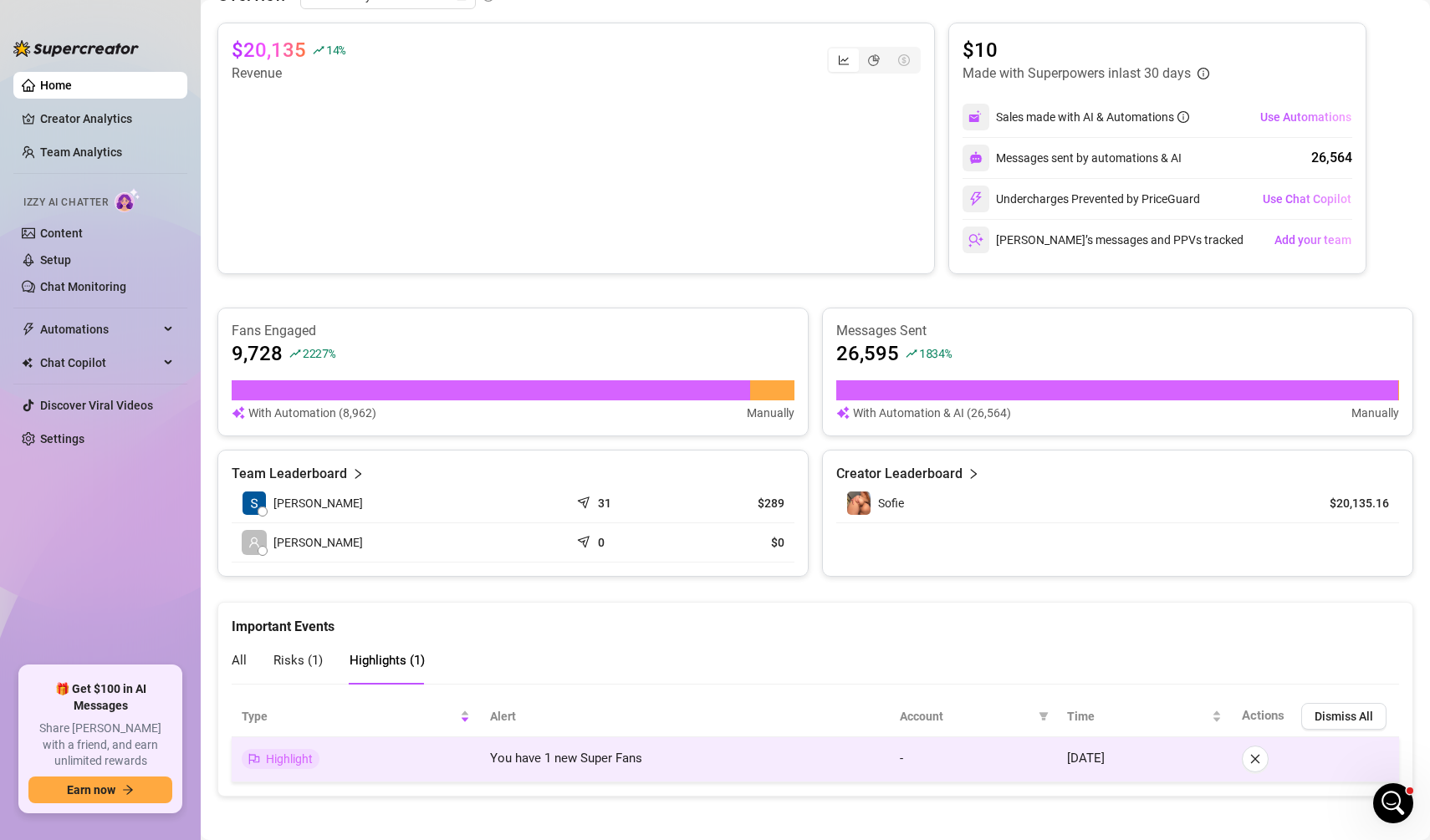
click at [434, 759] on td "Highlight" at bounding box center [355, 759] width 249 height 45
click at [294, 753] on span "Highlight" at bounding box center [289, 759] width 47 height 13
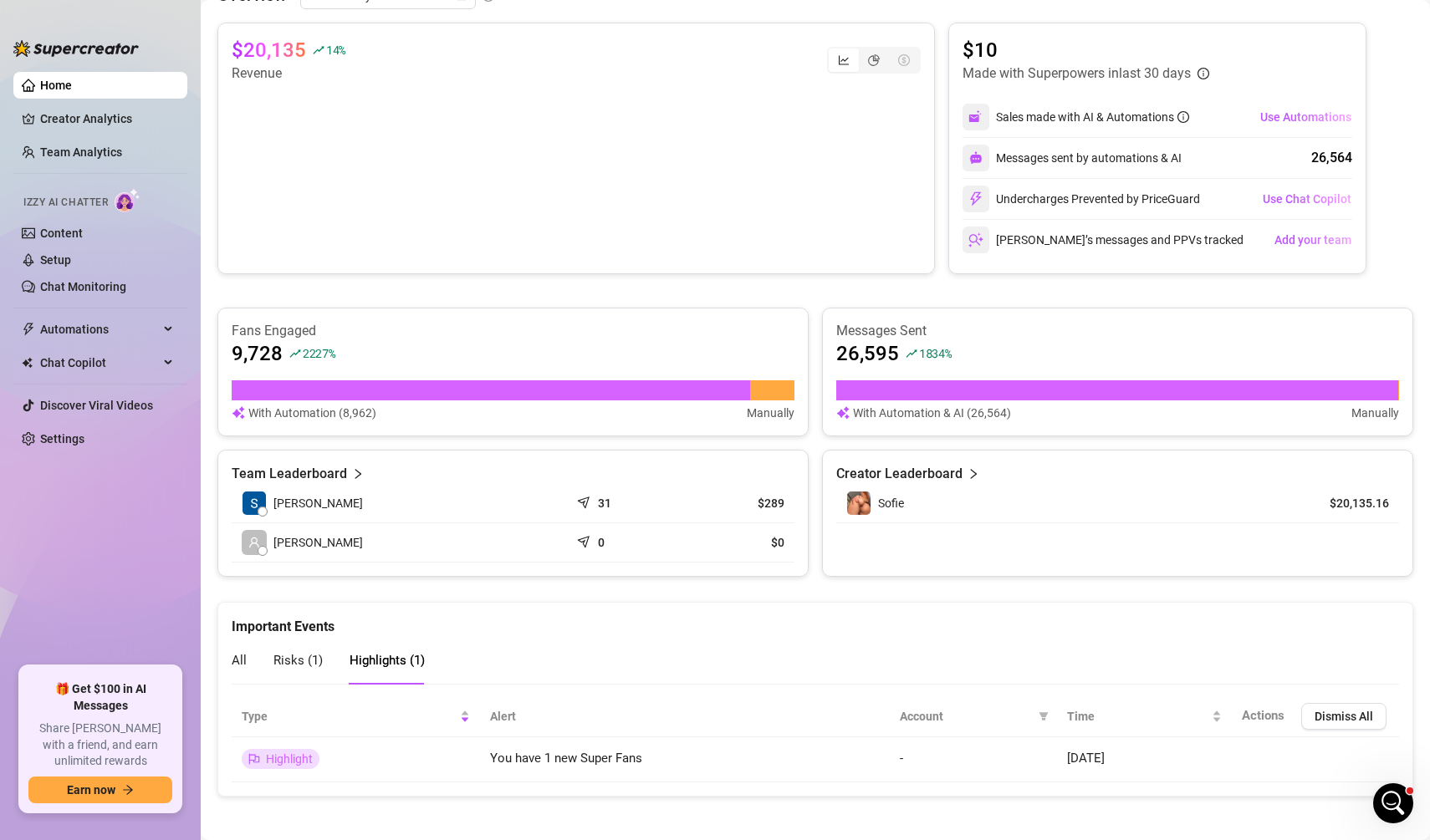
click at [249, 648] on div "All Risks ( 1 ) Highlights ( 1 )" at bounding box center [327, 660] width 193 height 48
click at [231, 653] on span "All" at bounding box center [238, 660] width 15 height 15
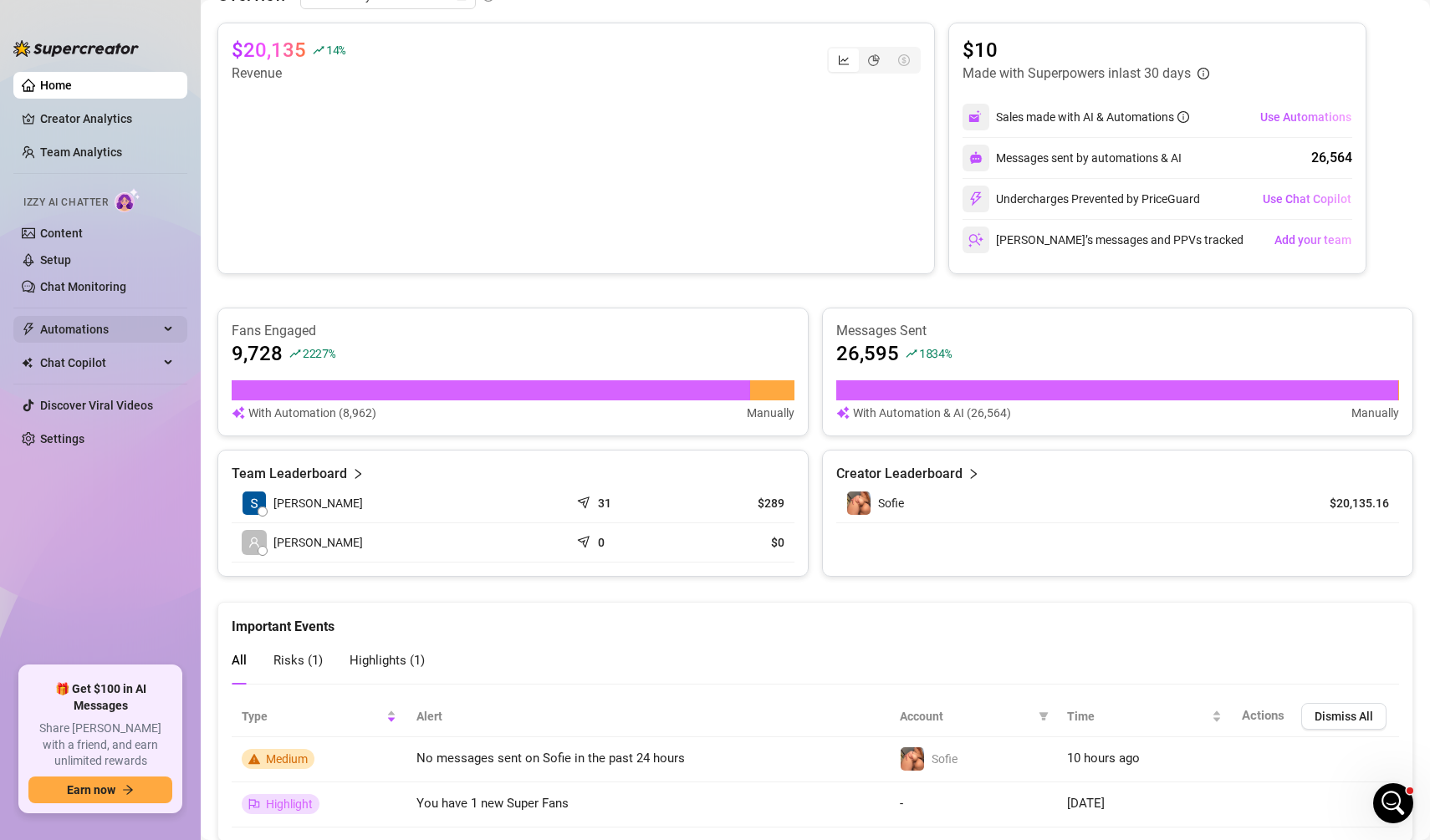
click at [81, 329] on span "Automations" at bounding box center [99, 329] width 119 height 27
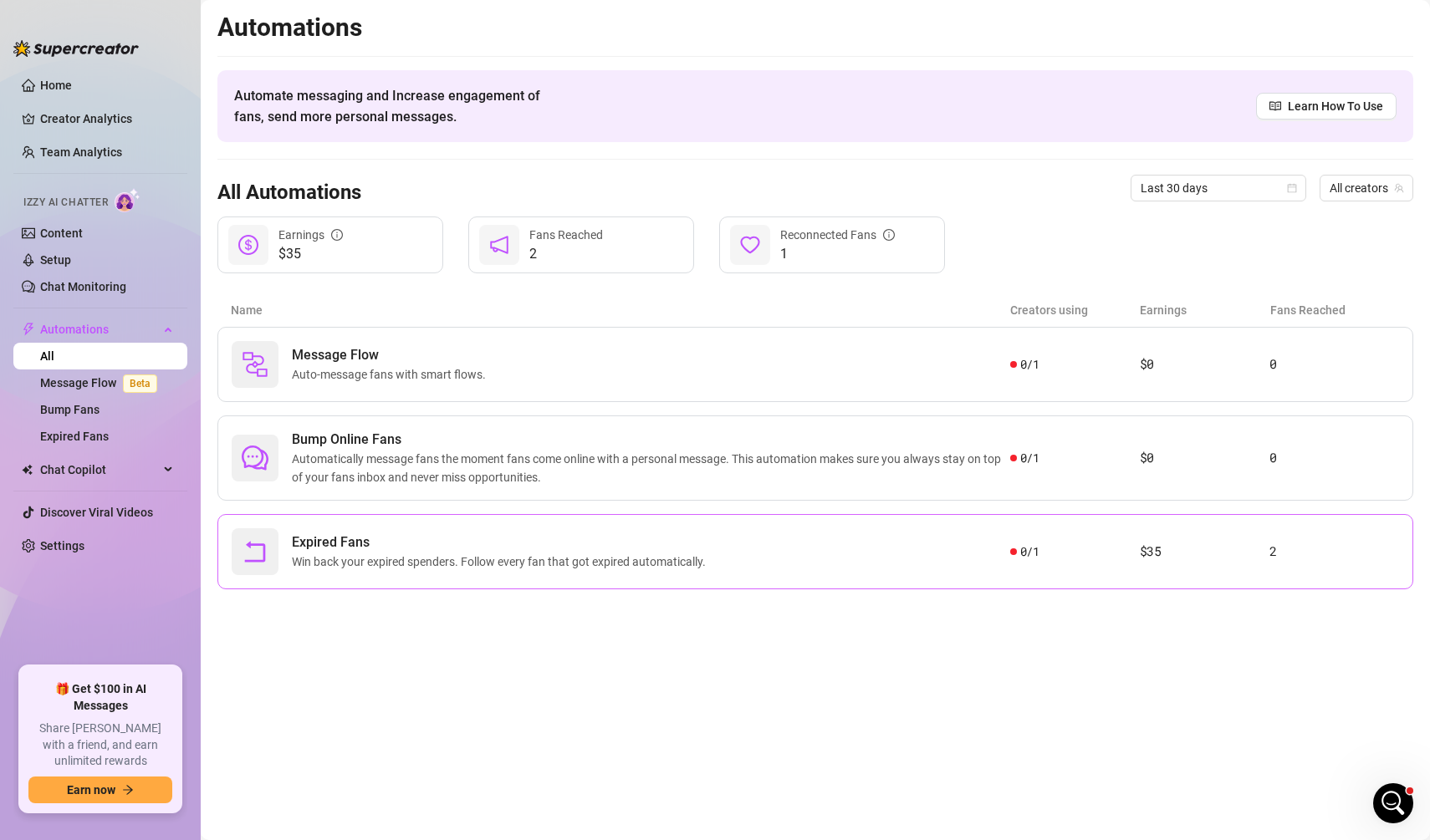
click at [322, 557] on span "Win back your expired spenders. Follow every fan that got expired automatically." at bounding box center [502, 561] width 421 height 18
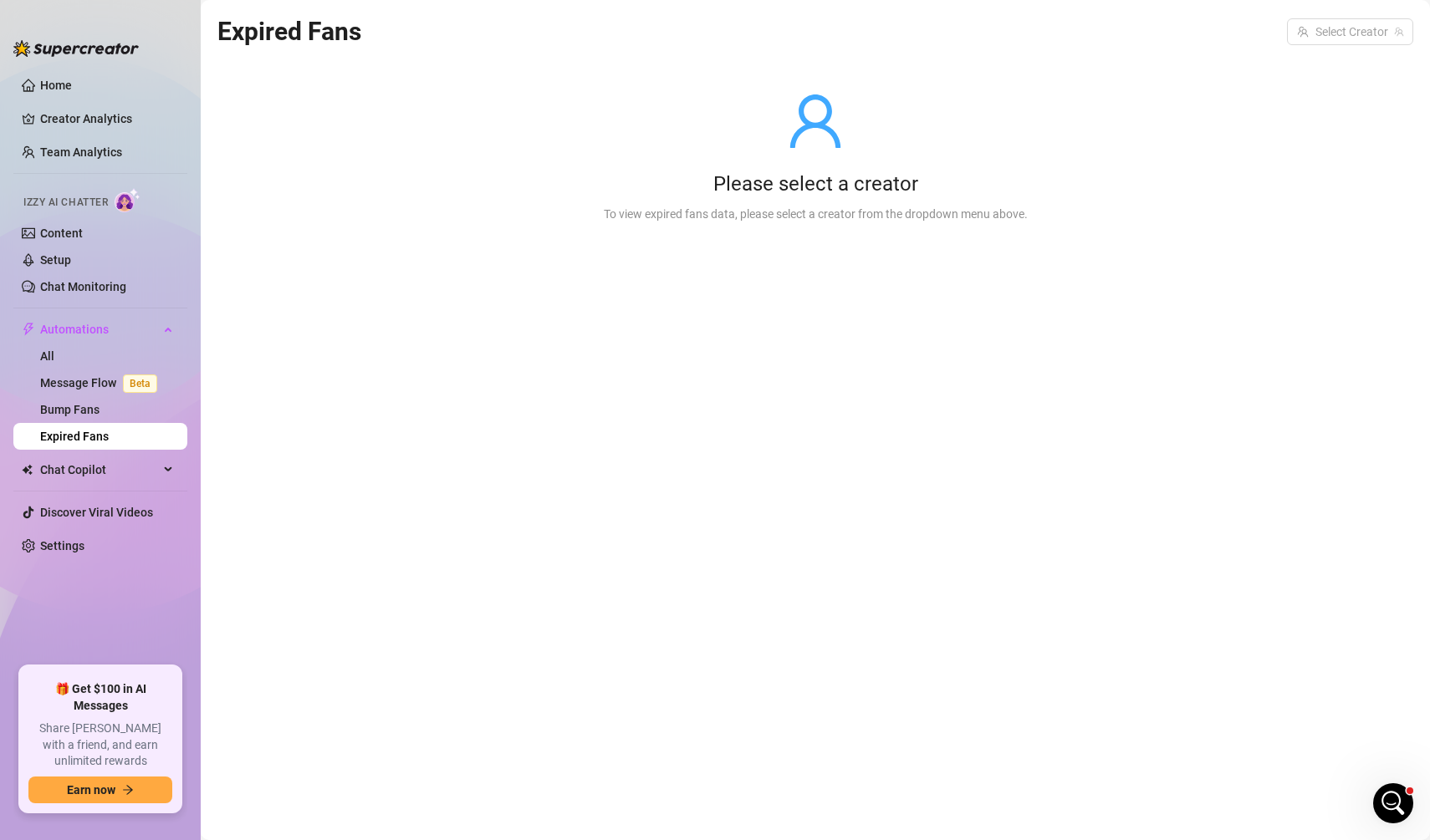
click at [1355, 16] on div "Expired Fans Select Creator" at bounding box center [815, 31] width 1195 height 39
click at [1354, 21] on input "search" at bounding box center [1342, 31] width 91 height 25
click at [1343, 68] on span "( sofiegonewild )" at bounding box center [1359, 66] width 81 height 18
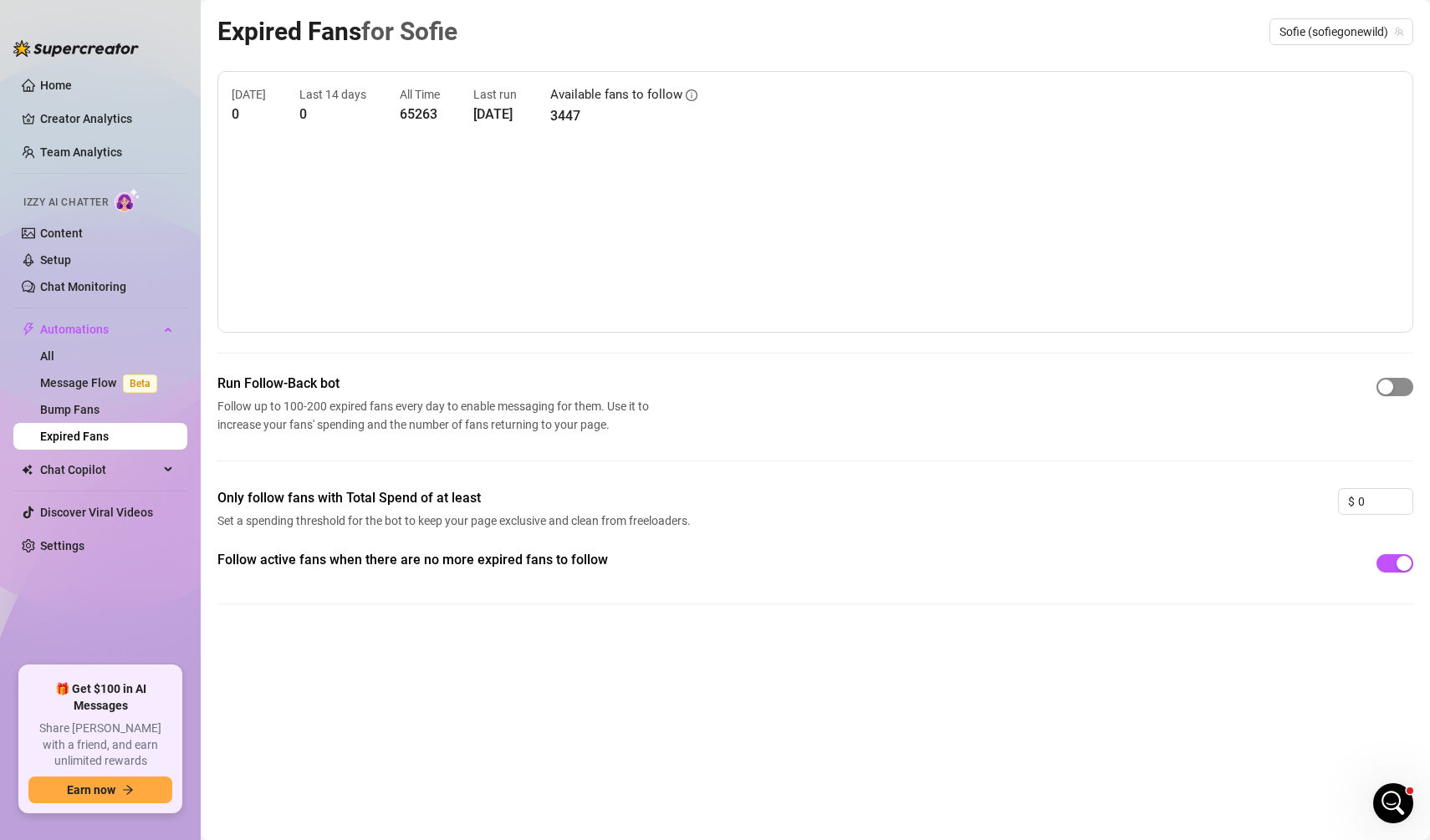
click at [1399, 379] on span "button" at bounding box center [1394, 386] width 36 height 18
click at [55, 467] on span "Chat Copilot" at bounding box center [99, 469] width 119 height 27
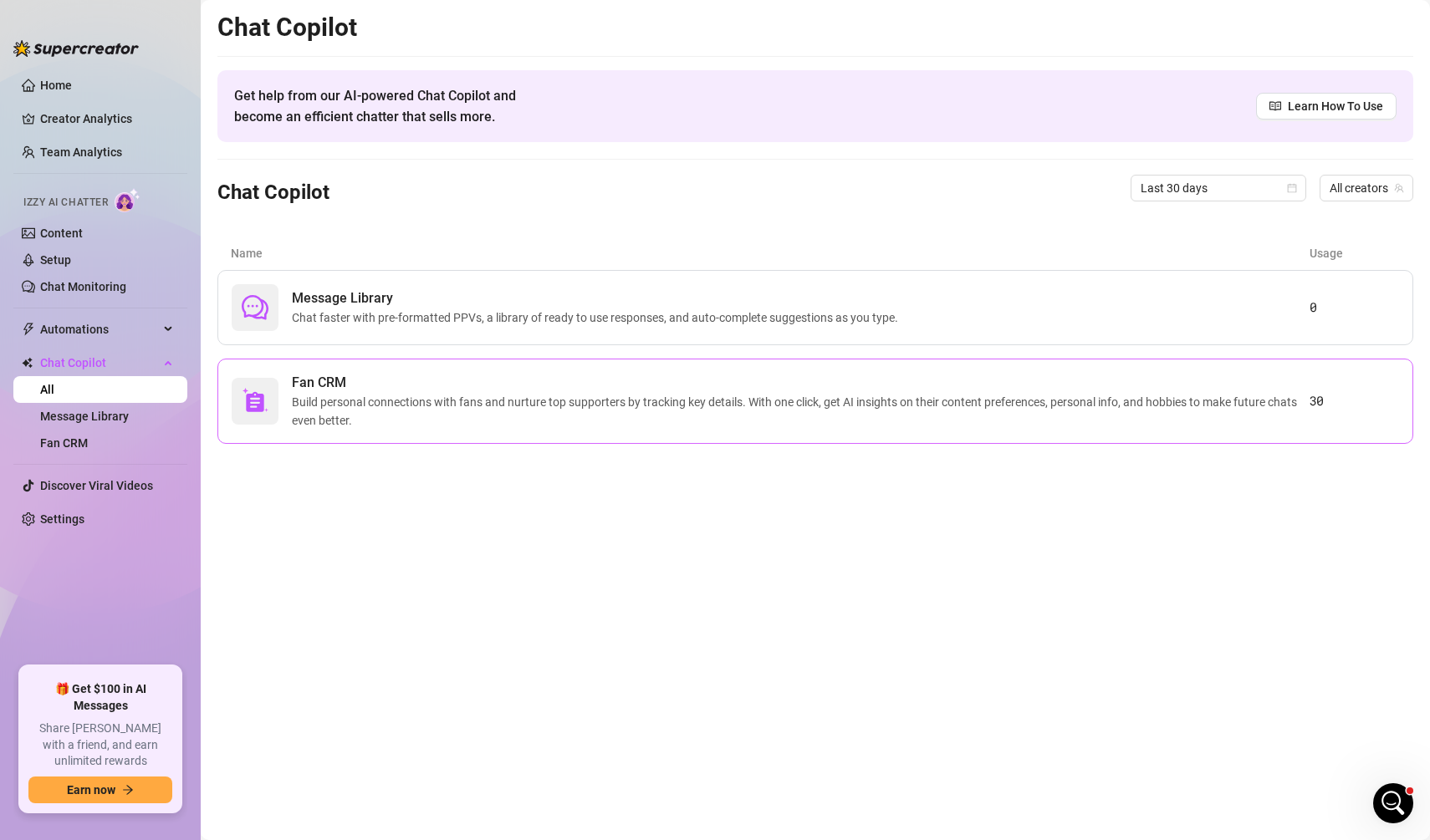
click at [594, 381] on span "Fan CRM" at bounding box center [800, 382] width 1018 height 20
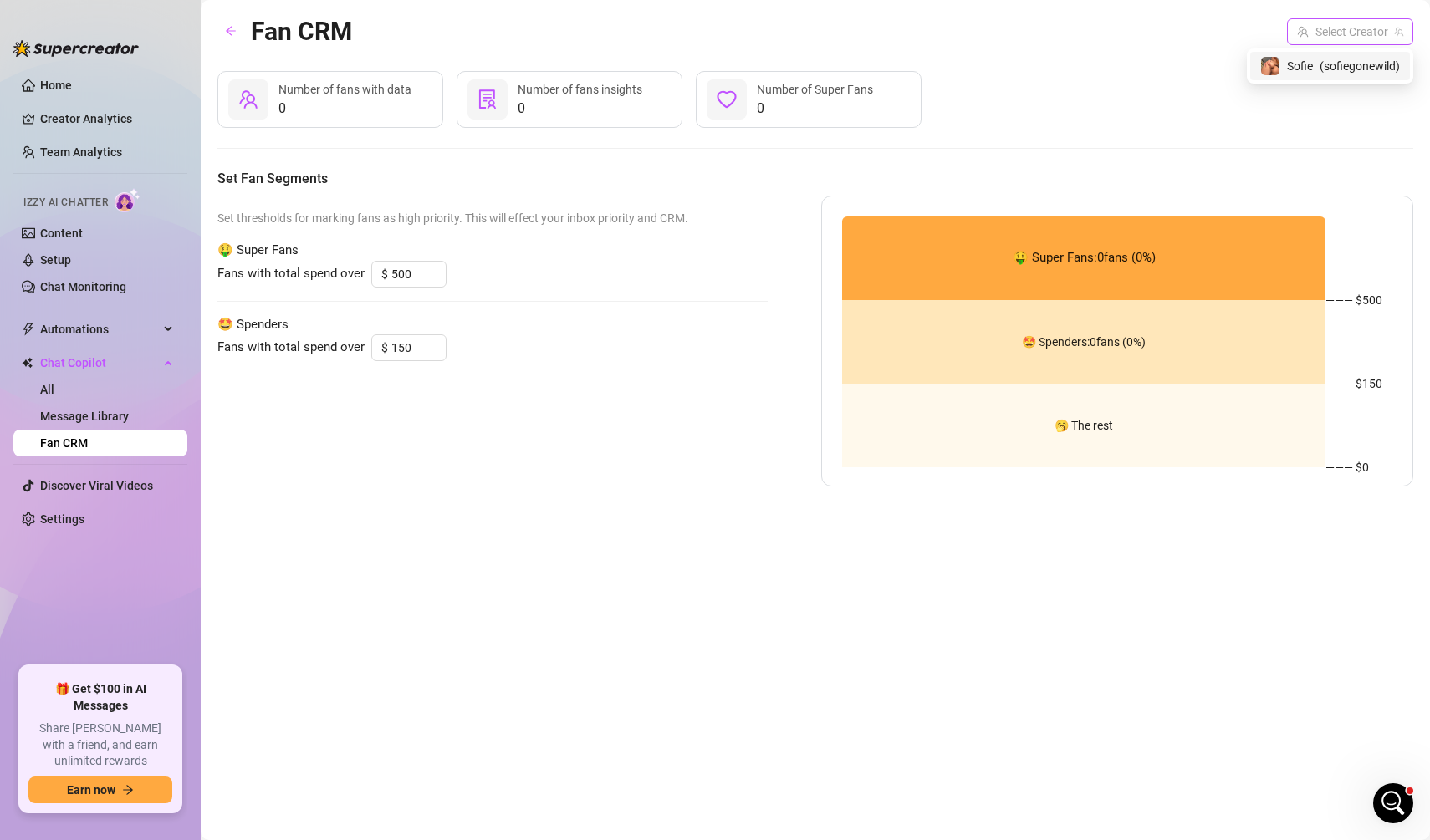
click at [1335, 41] on input "search" at bounding box center [1342, 31] width 91 height 25
click at [1331, 69] on span "( sofiegonewild )" at bounding box center [1359, 66] width 81 height 18
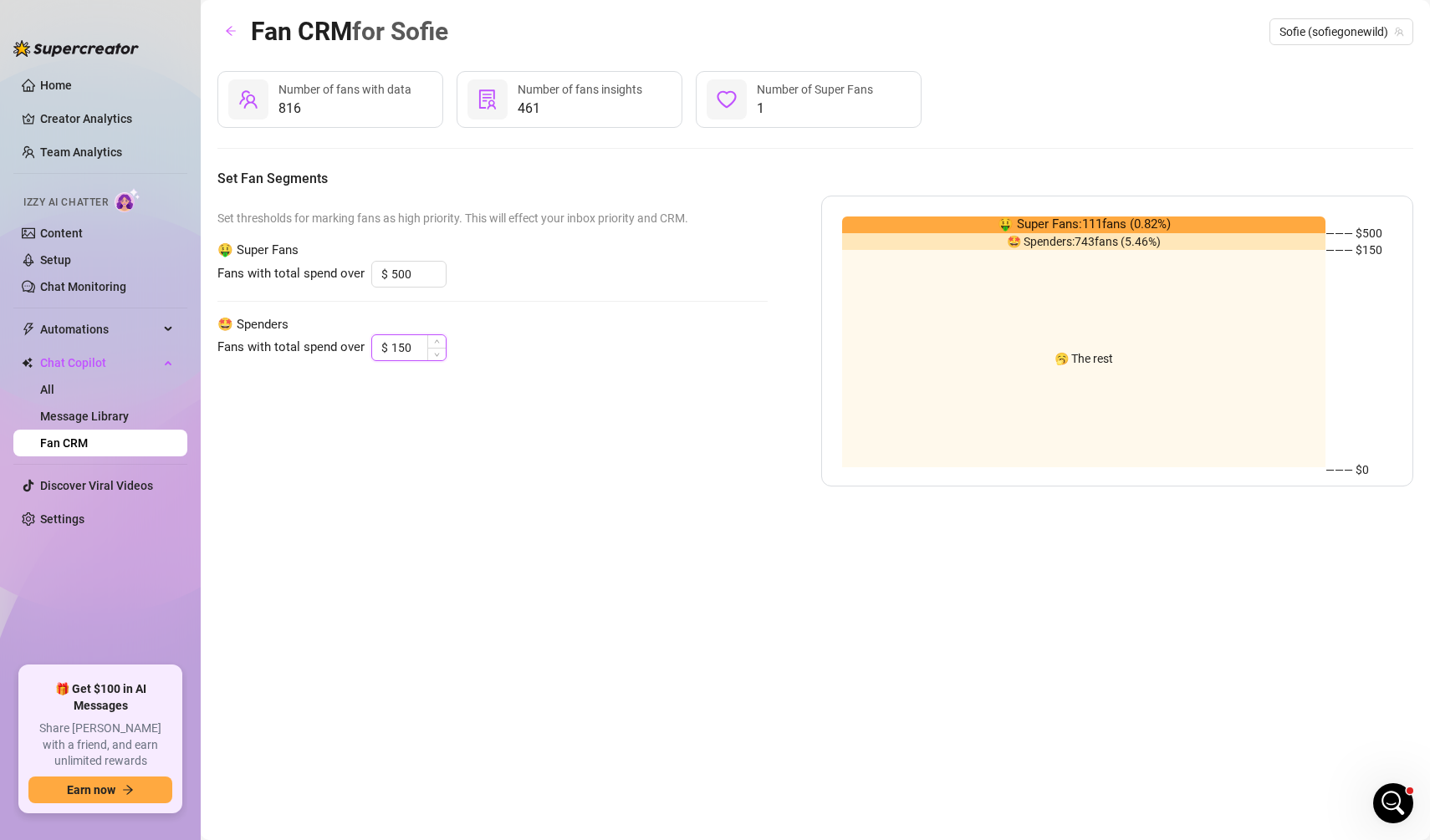
click at [416, 346] on input "150" at bounding box center [418, 347] width 55 height 25
click at [780, 277] on div "Set thresholds for marking fans as high priority. This will effect your inbox p…" at bounding box center [815, 341] width 1195 height 291
click at [83, 227] on link "Content" at bounding box center [61, 233] width 42 height 13
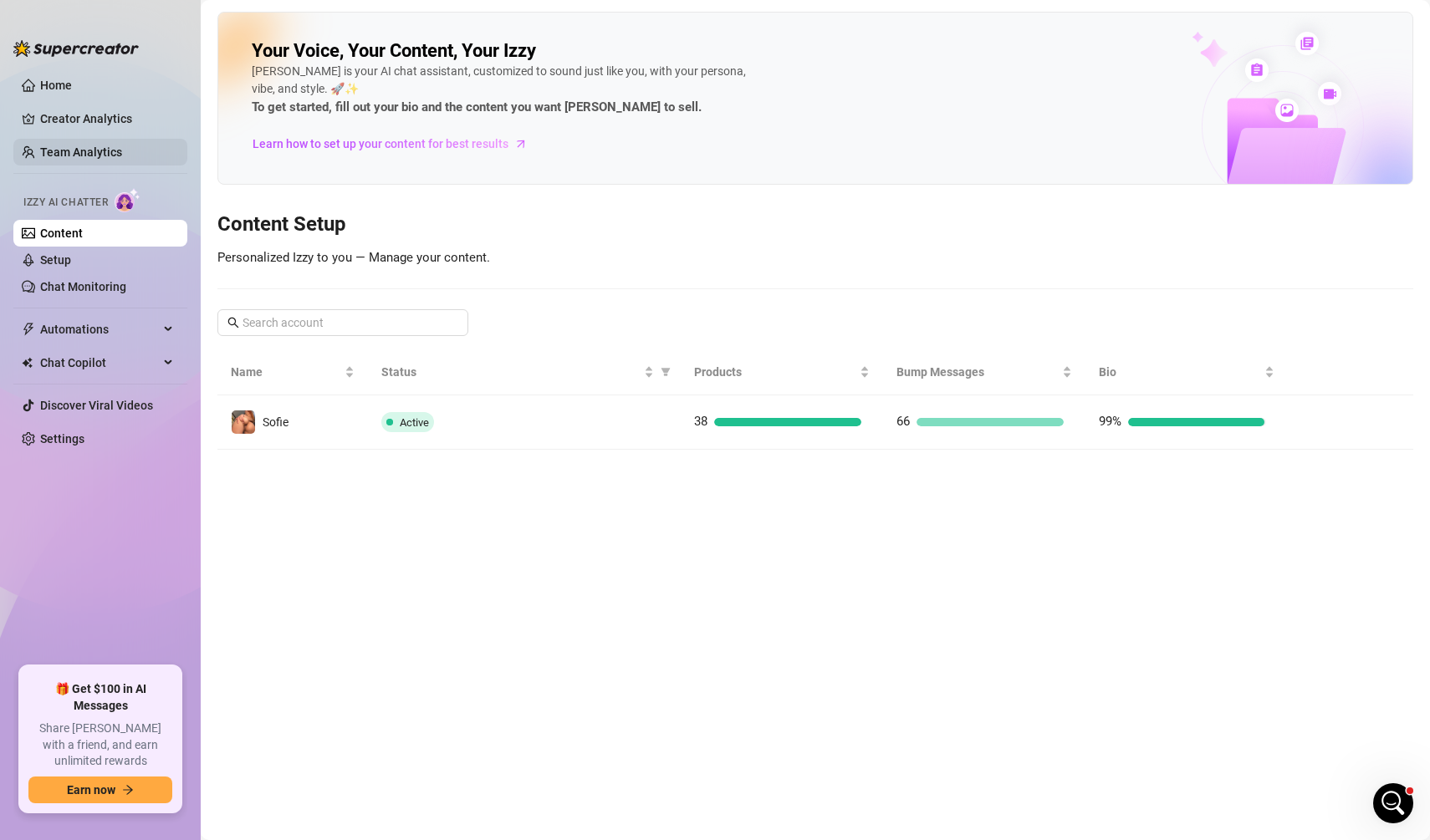
click at [122, 149] on link "Team Analytics" at bounding box center [81, 152] width 82 height 13
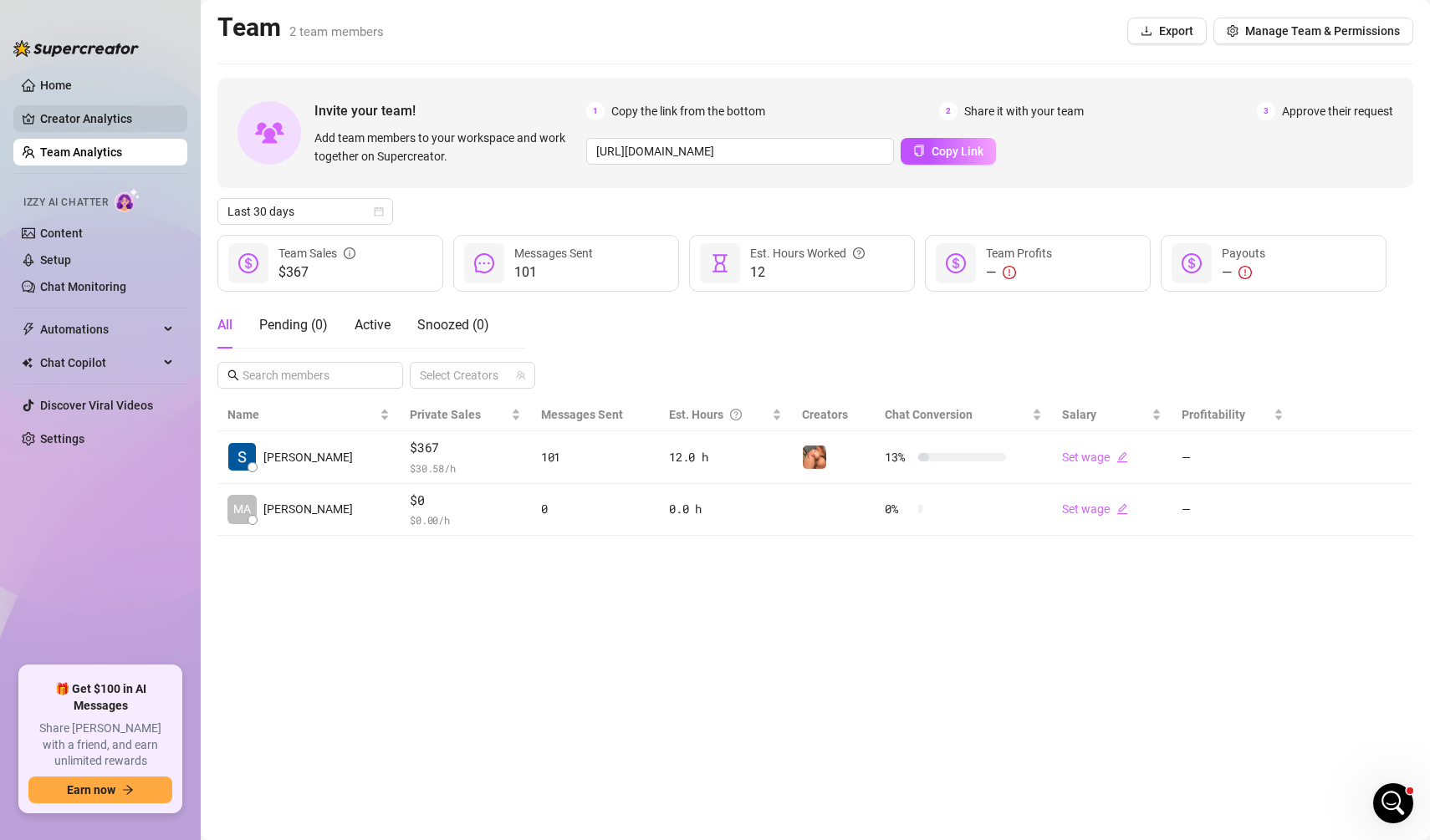
click at [116, 116] on link "Creator Analytics" at bounding box center [107, 119] width 133 height 27
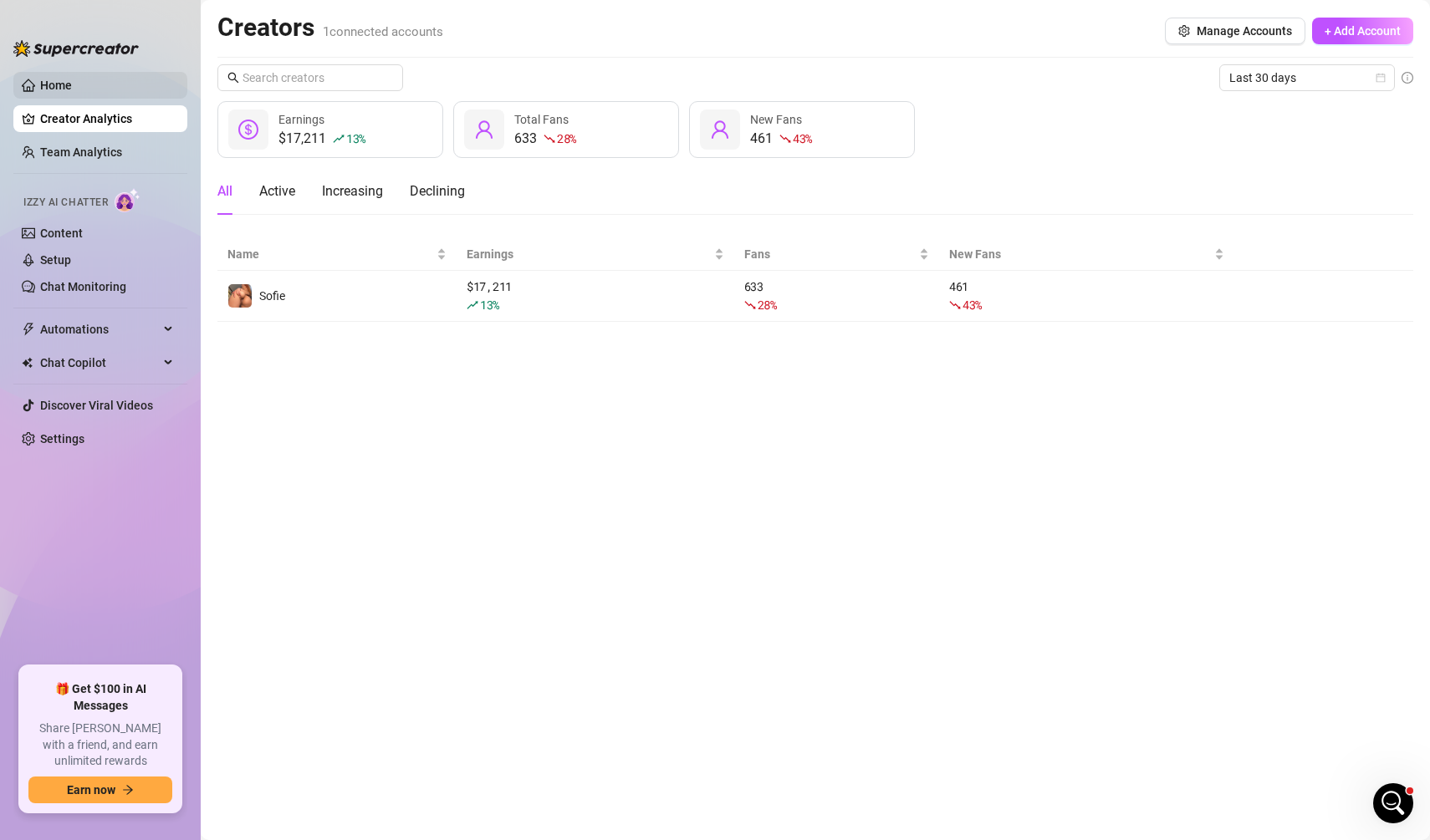
click at [72, 92] on link "Home" at bounding box center [55, 85] width 32 height 13
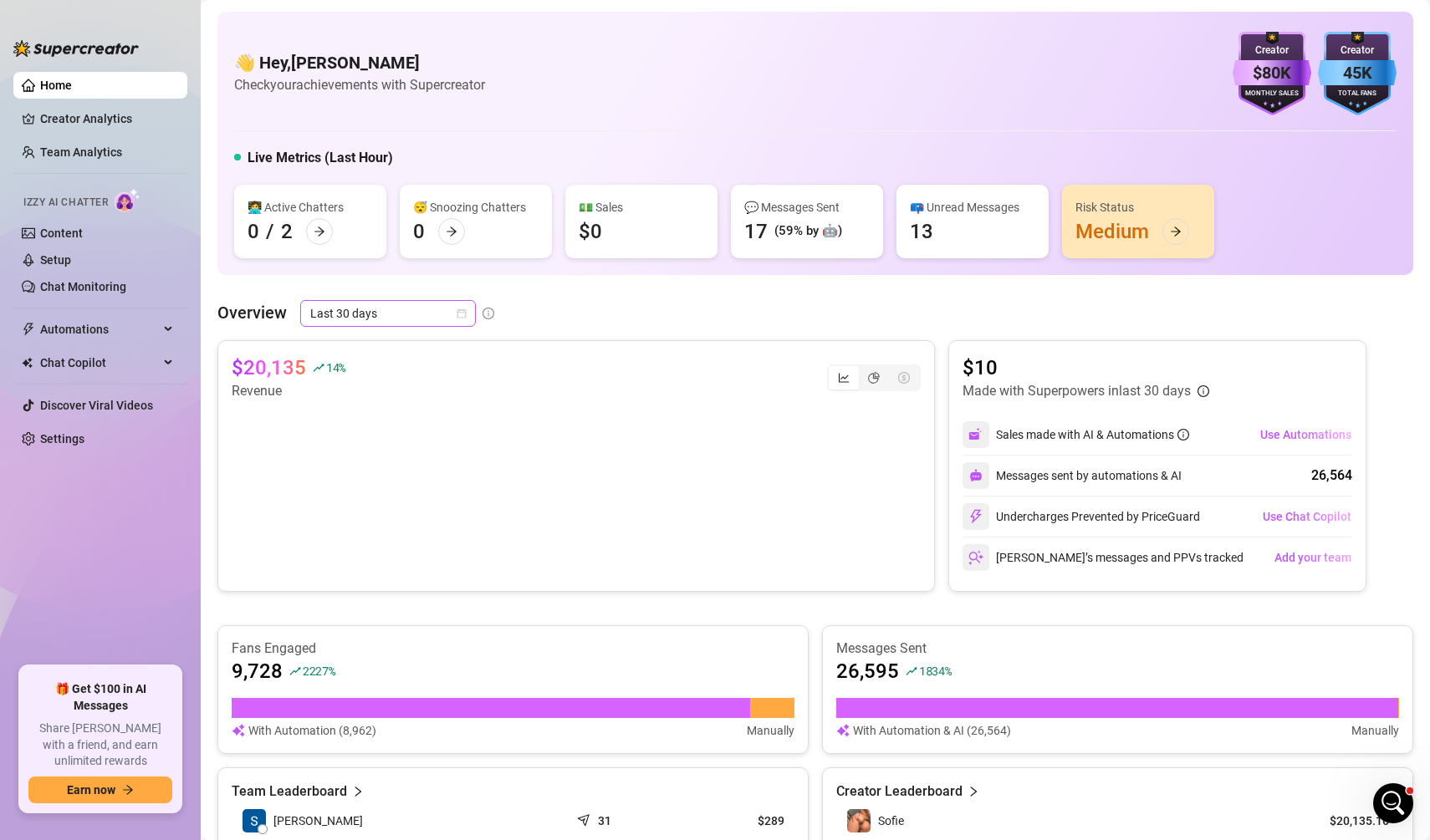
click at [327, 320] on span "Last 30 days" at bounding box center [388, 313] width 156 height 25
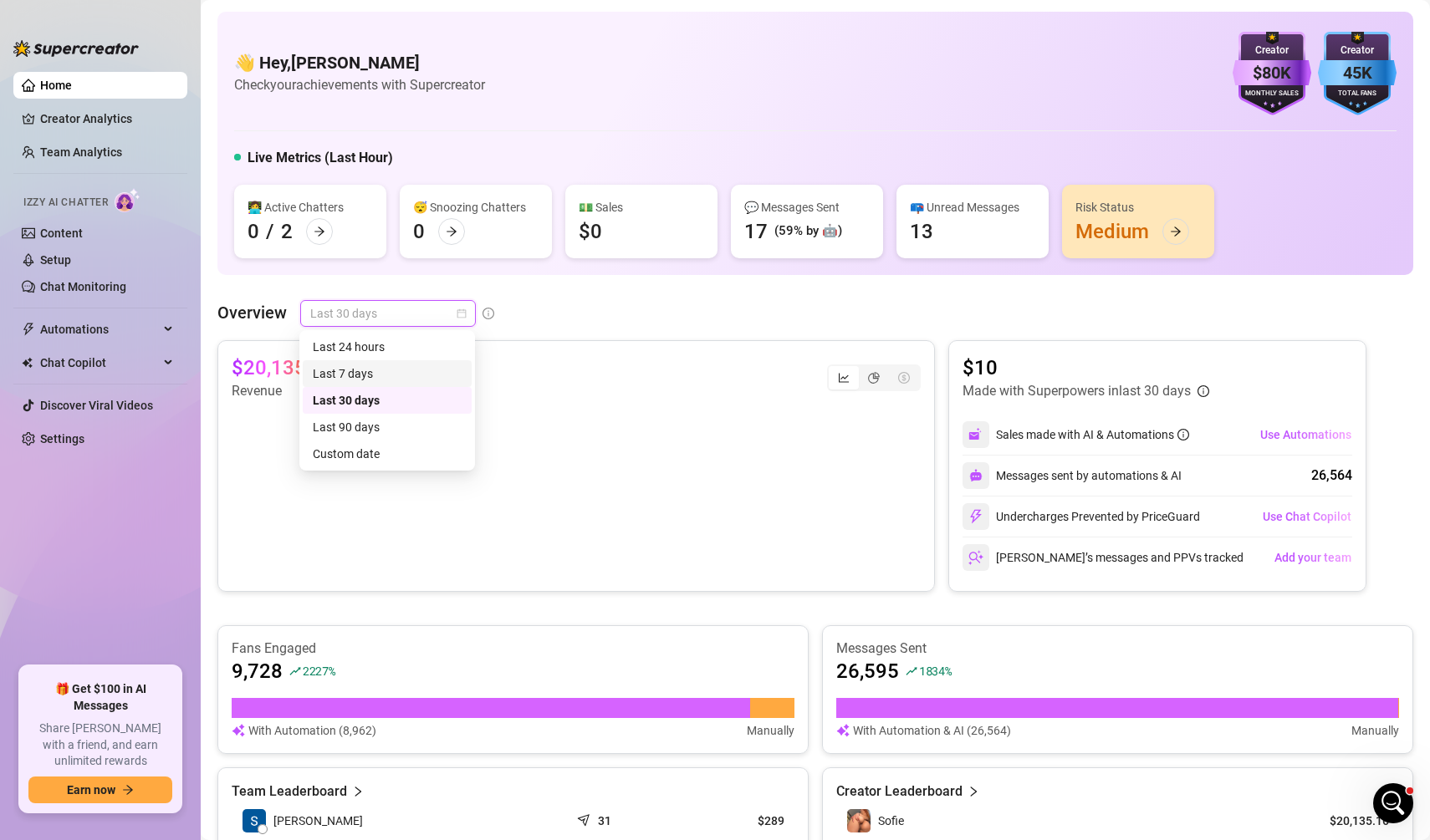
click at [333, 373] on div "Last 7 days" at bounding box center [387, 373] width 149 height 18
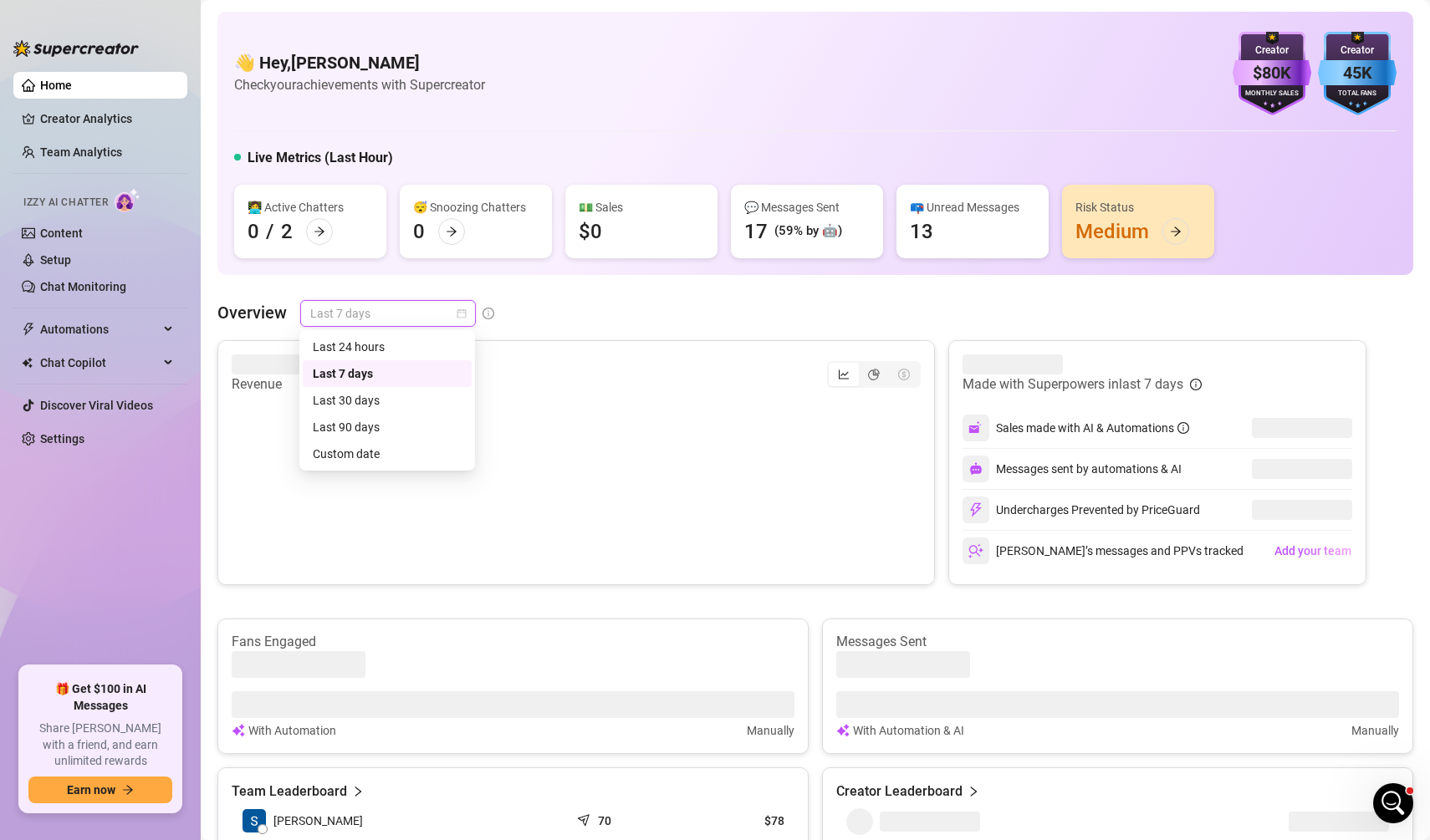
click at [346, 320] on span "Last 7 days" at bounding box center [388, 313] width 156 height 25
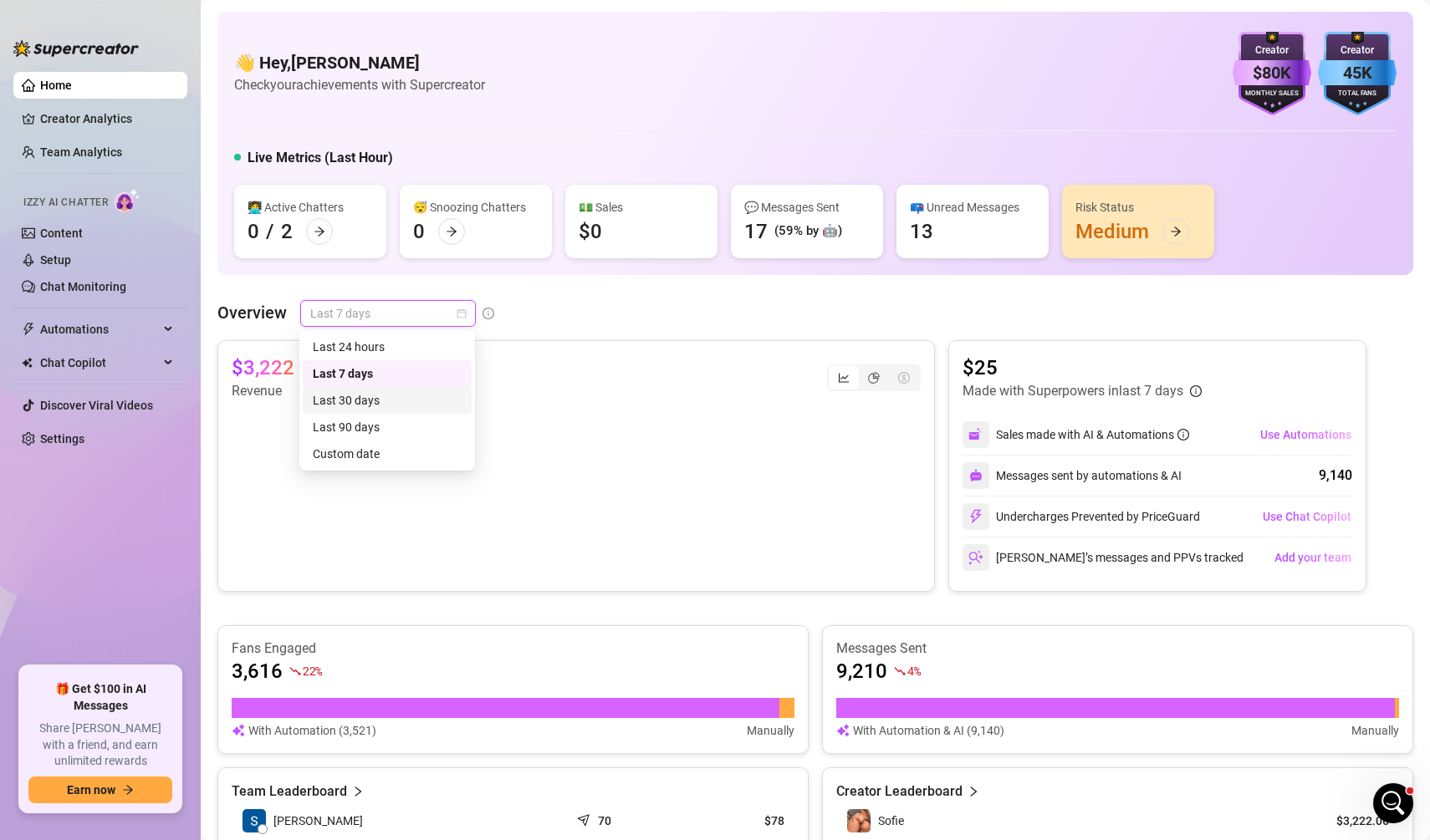
click at [350, 391] on div "Last 30 days" at bounding box center [387, 400] width 149 height 18
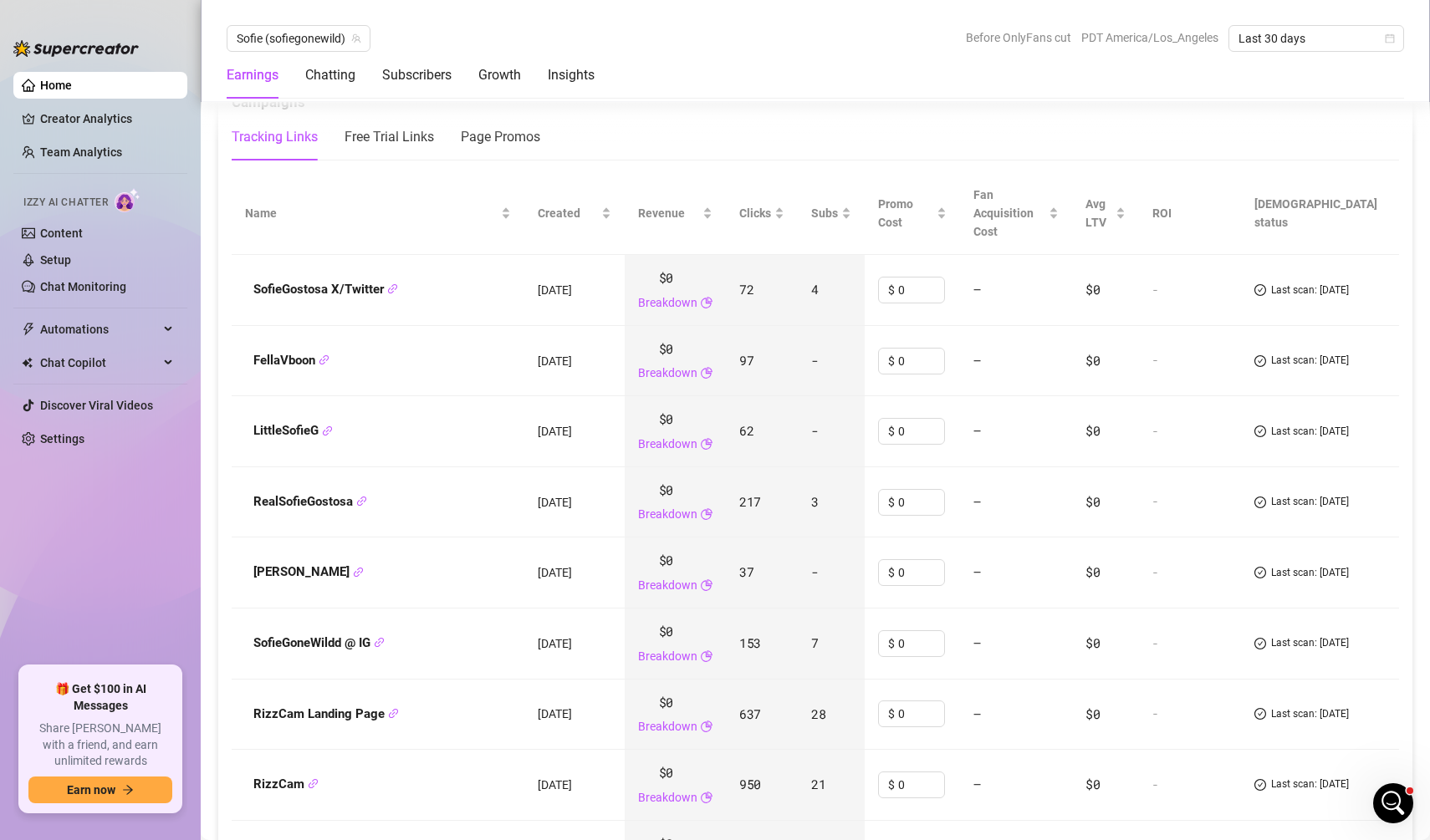
scroll to position [1993, 0]
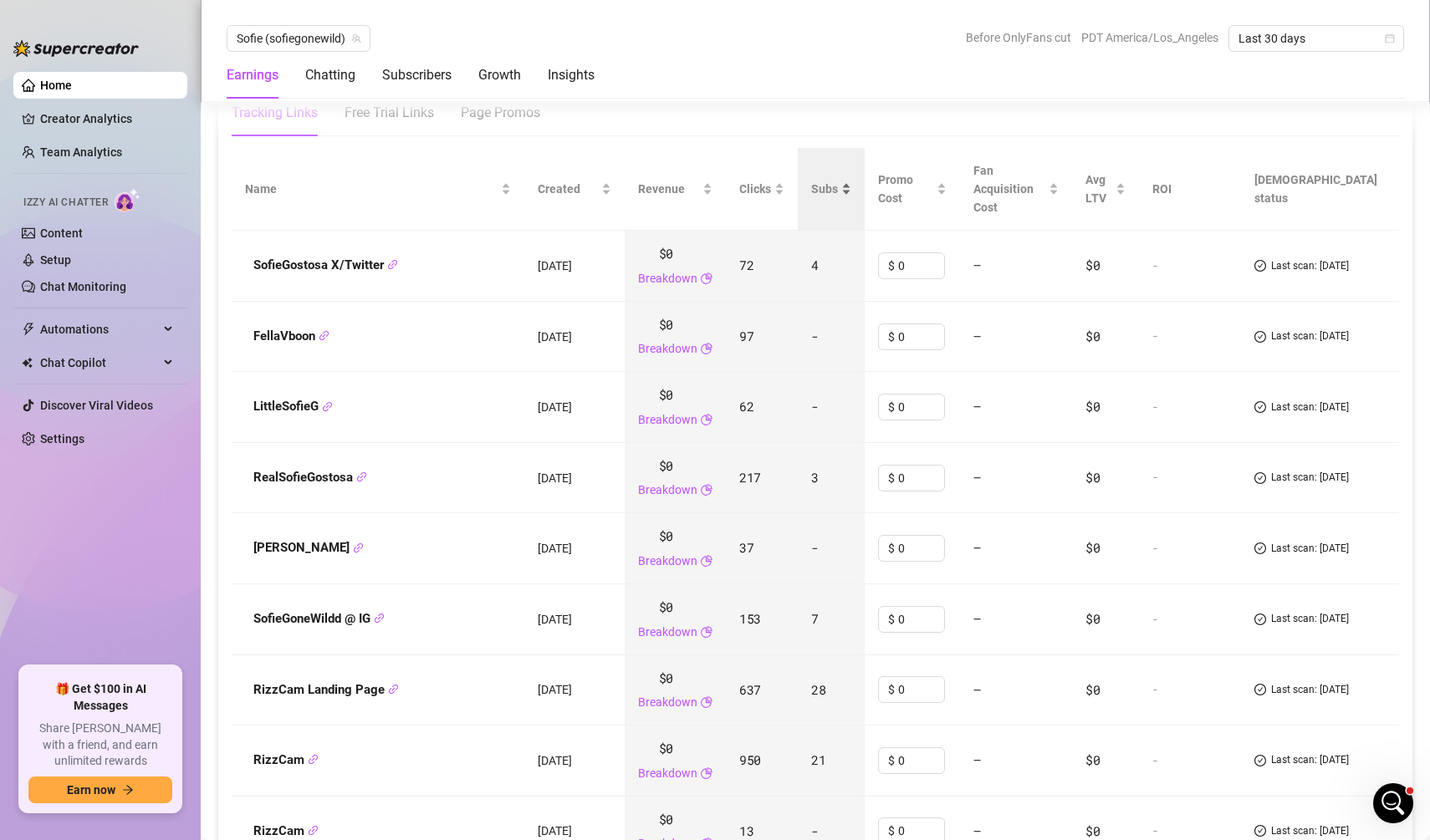
click at [825, 180] on span "Subs" at bounding box center [824, 189] width 27 height 18
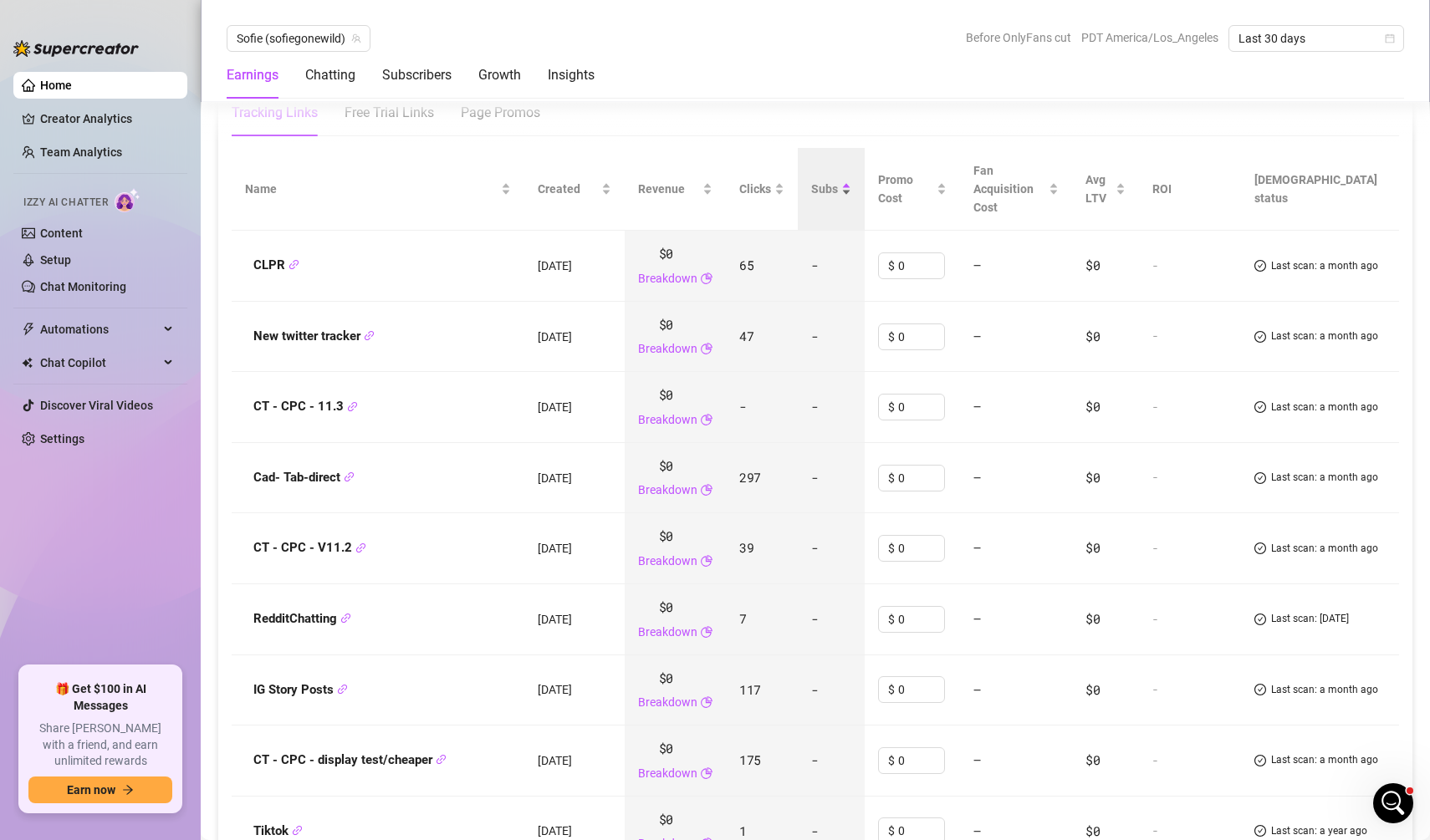
click at [825, 180] on span "Subs" at bounding box center [824, 189] width 27 height 18
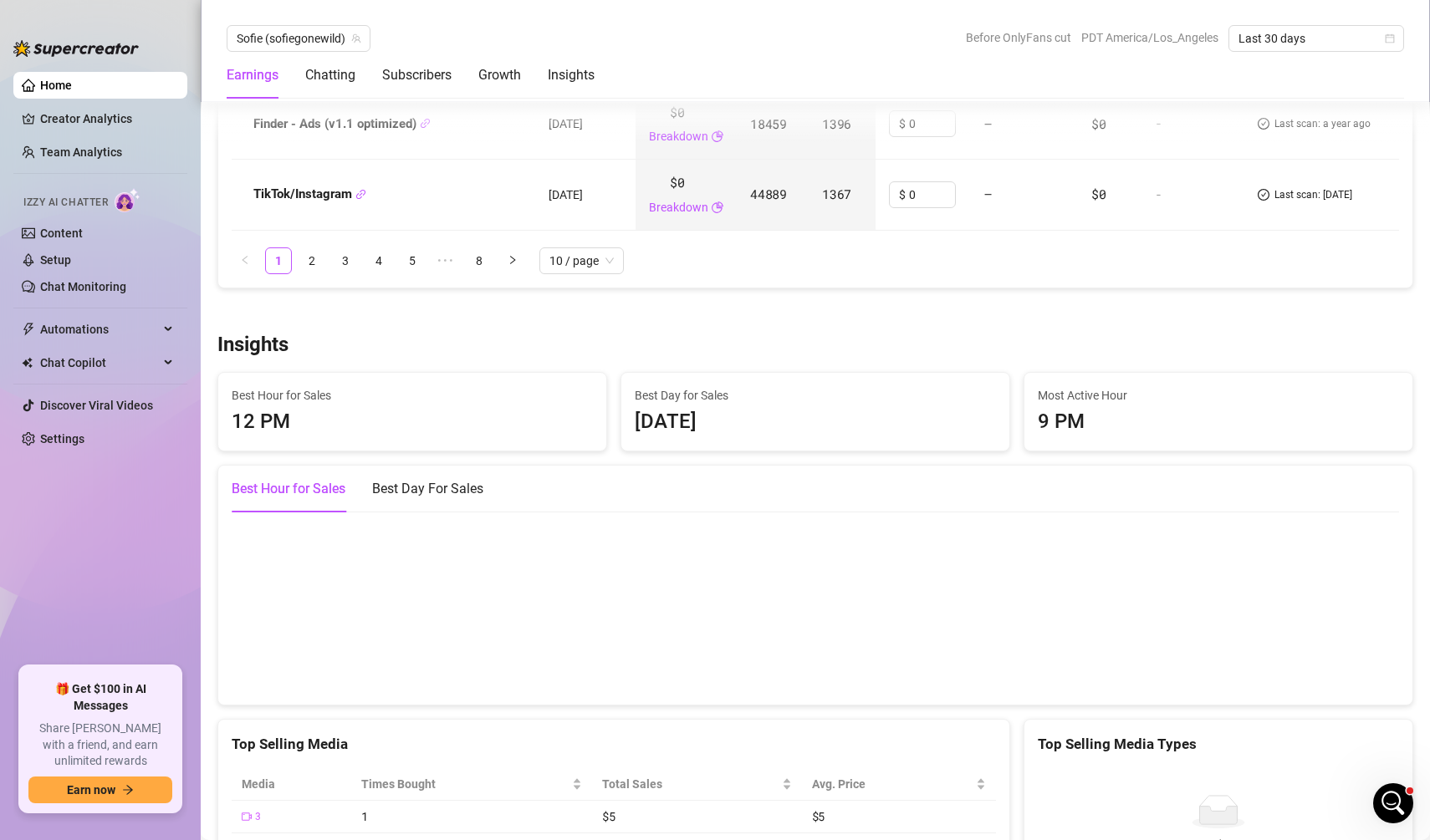
scroll to position [2704, 0]
click at [483, 475] on div "Best Day For Sales" at bounding box center [428, 485] width 111 height 20
click at [320, 475] on div "Best Hour for Sales" at bounding box center [288, 485] width 113 height 20
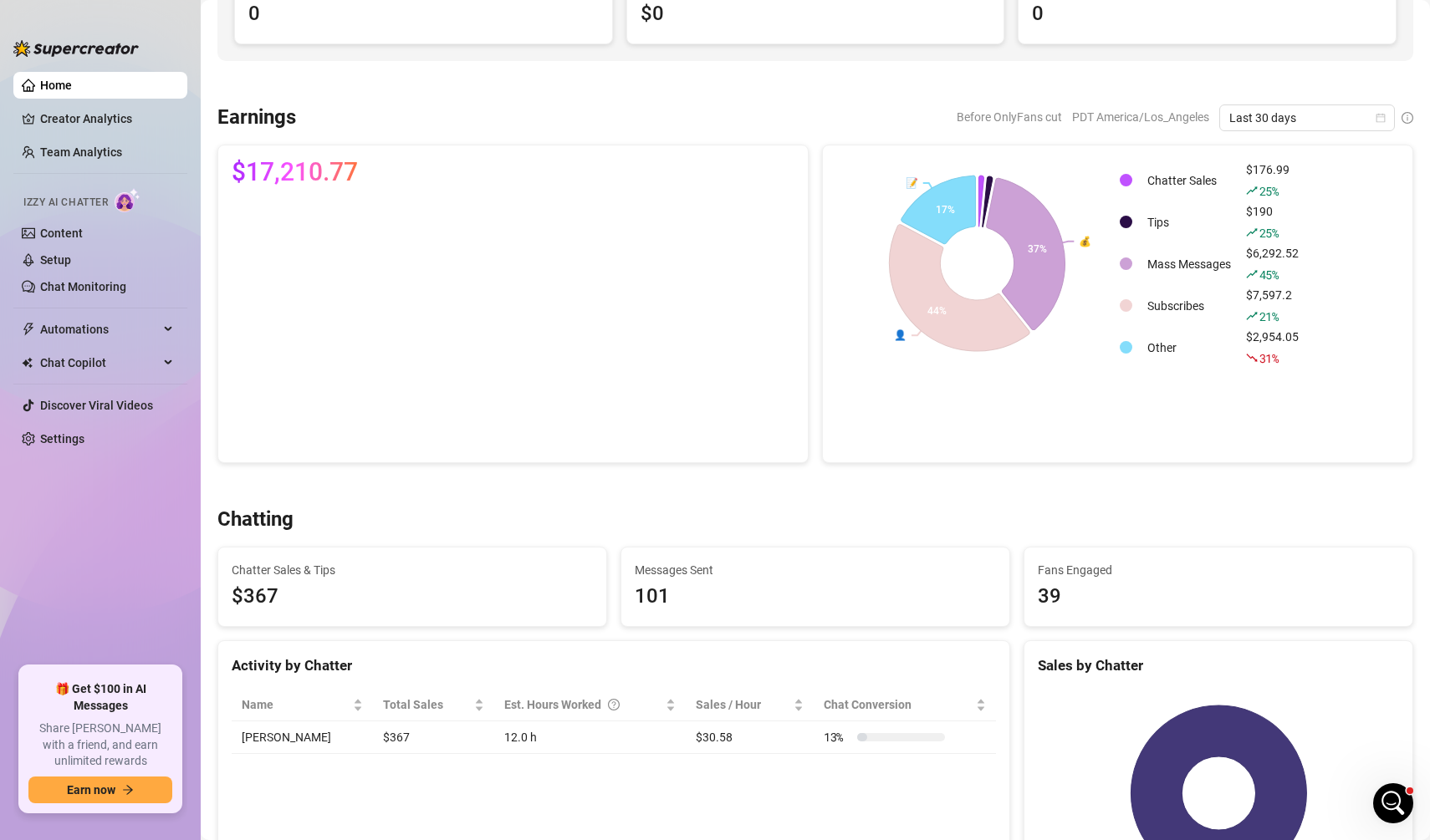
scroll to position [0, 0]
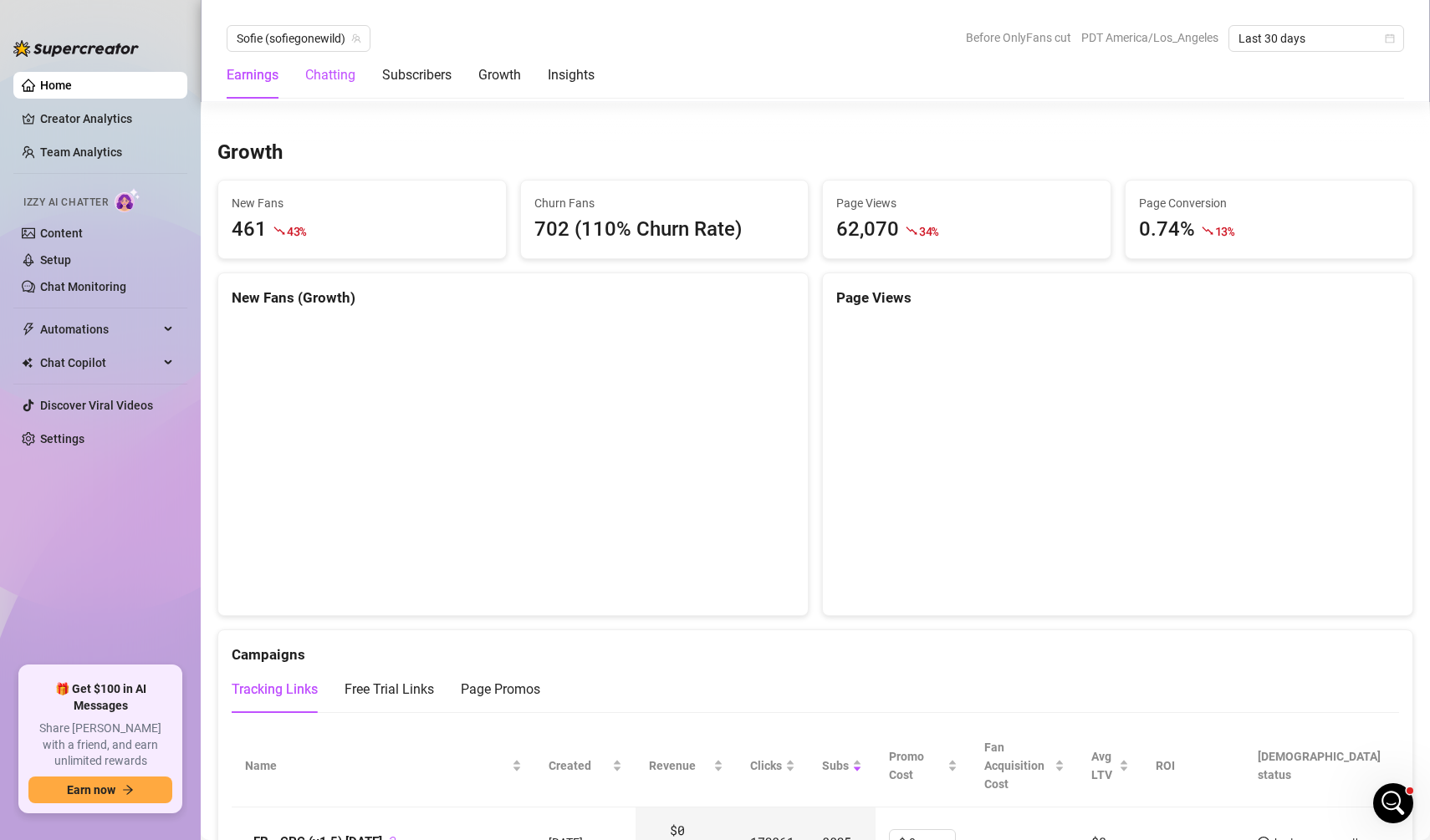
click at [347, 74] on div "Chatting" at bounding box center [330, 74] width 50 height 20
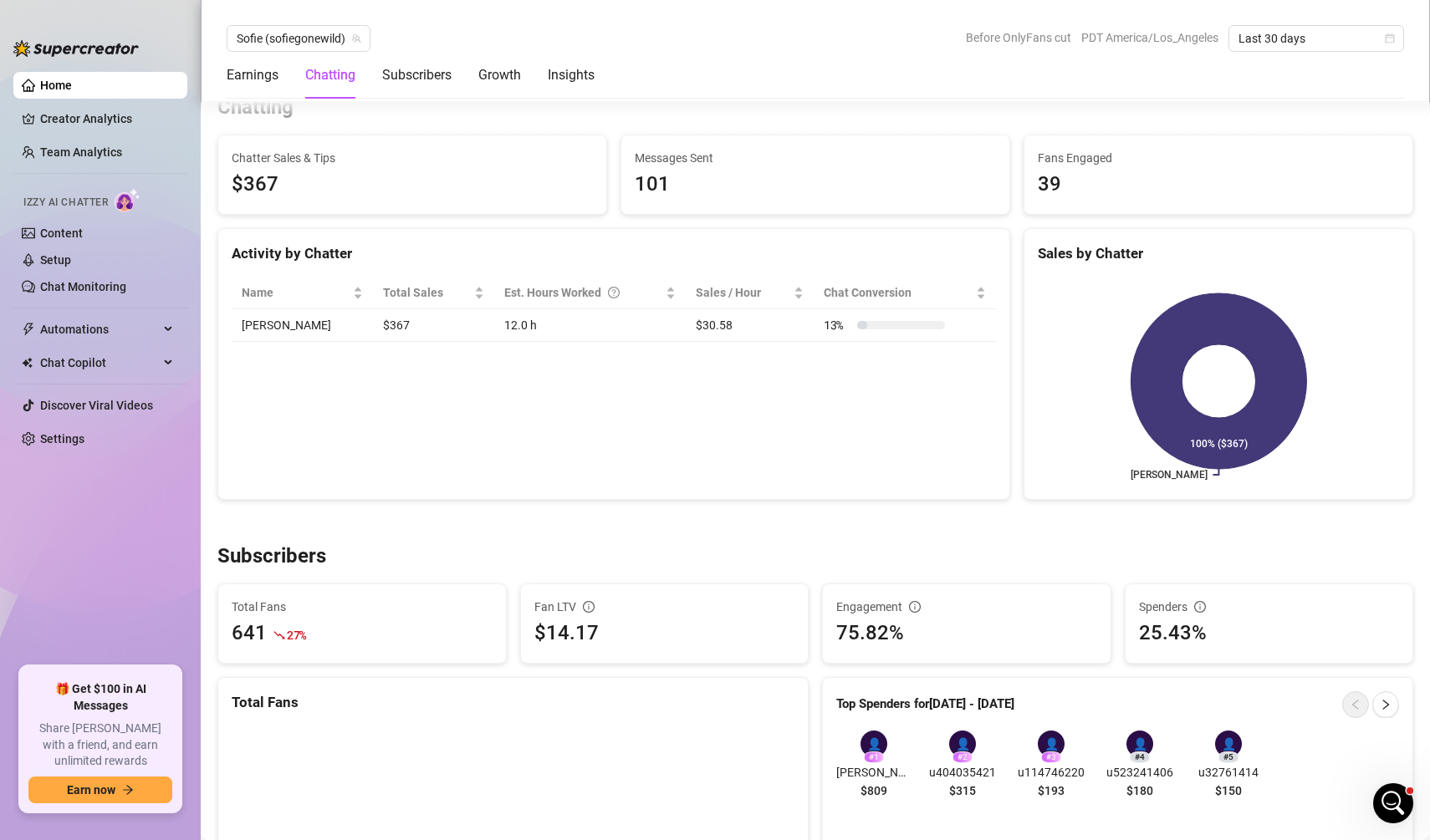
scroll to position [587, 0]
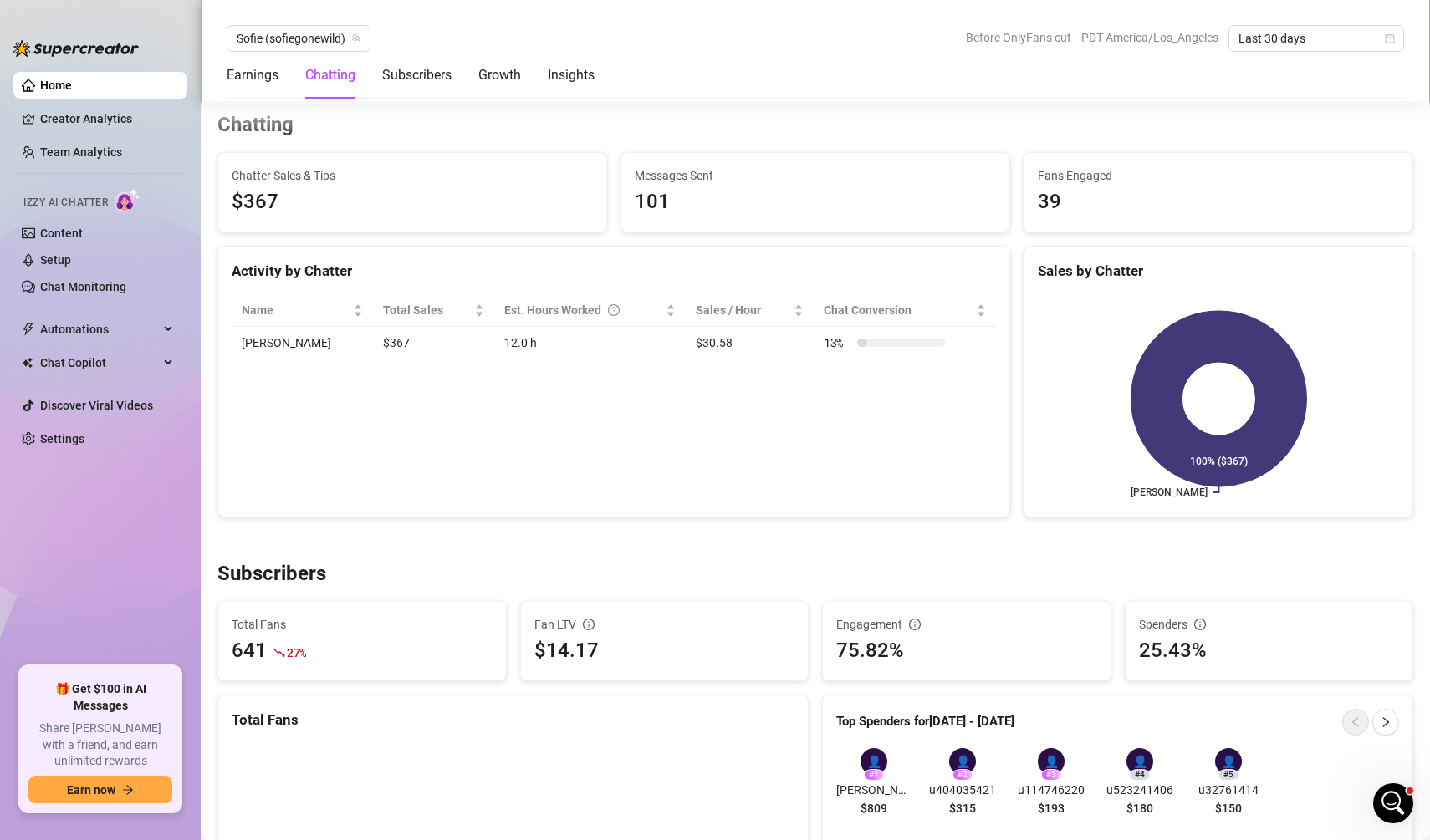
click at [373, 342] on td "$367" at bounding box center [433, 343] width 121 height 33
